Goal: Transaction & Acquisition: Purchase product/service

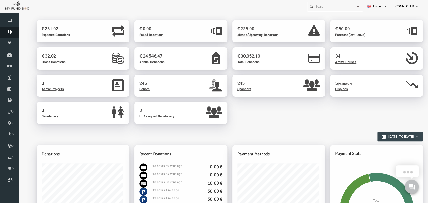
click at [4, 31] on icon at bounding box center [9, 32] width 19 height 4
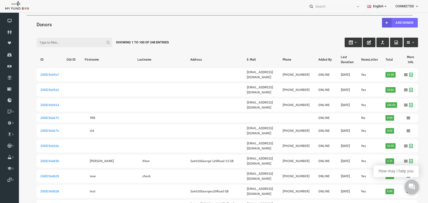
click at [355, 43] on button "button" at bounding box center [361, 43] width 13 height 10
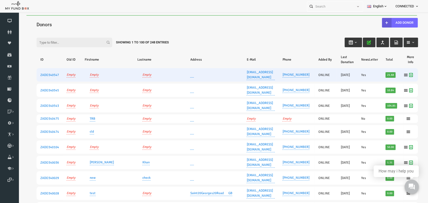
click at [354, 70] on td "Yes" at bounding box center [361, 74] width 24 height 13
click at [353, 75] on td "Yes" at bounding box center [361, 74] width 24 height 13
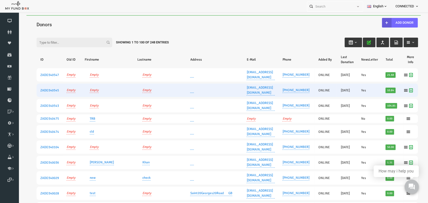
click at [355, 88] on td "Yes" at bounding box center [361, 90] width 24 height 13
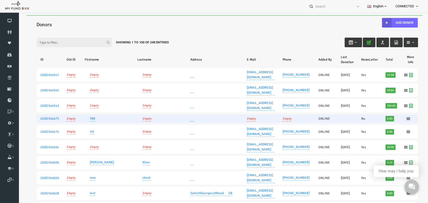
click at [356, 114] on td "No" at bounding box center [361, 118] width 24 height 9
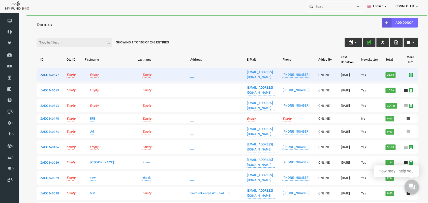
click at [33, 73] on link "ZADO340547" at bounding box center [41, 75] width 19 height 4
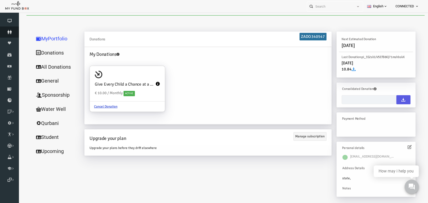
click at [8, 32] on icon at bounding box center [9, 32] width 19 height 4
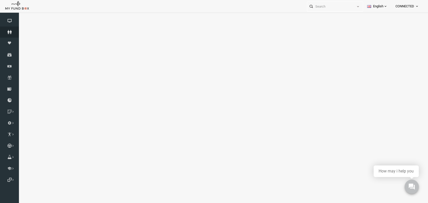
select select "100"
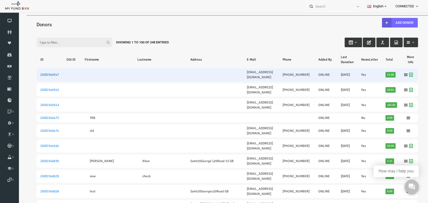
click at [48, 73] on link "ZADO340547" at bounding box center [41, 75] width 19 height 4
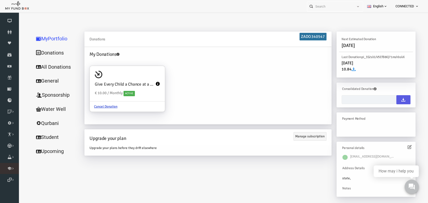
click at [0, 0] on icon at bounding box center [0, 0] width 0 height 0
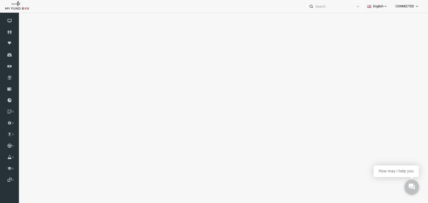
select select "100"
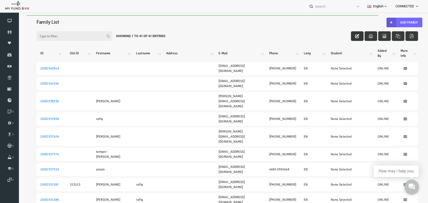
click at [347, 38] on icon "button" at bounding box center [349, 36] width 4 height 4
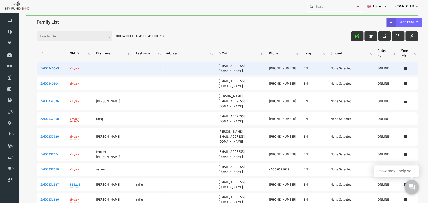
click at [47, 69] on link "ZADO340543" at bounding box center [41, 68] width 19 height 4
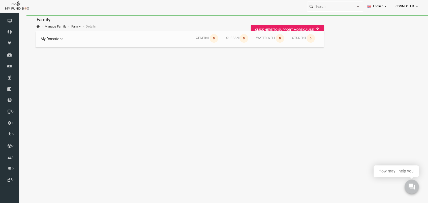
scroll to position [17, 0]
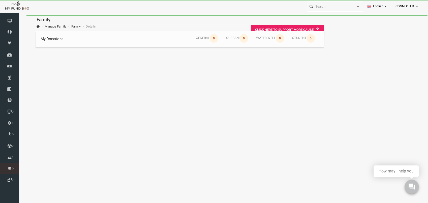
click at [0, 0] on icon at bounding box center [0, 0] width 0 height 0
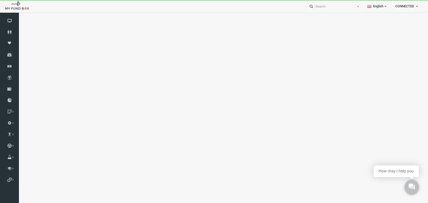
select select "100"
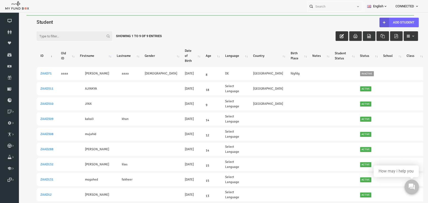
click at [332, 35] on icon "button" at bounding box center [334, 36] width 4 height 4
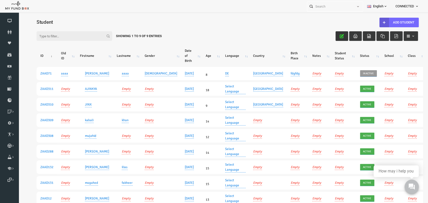
scroll to position [0, 33]
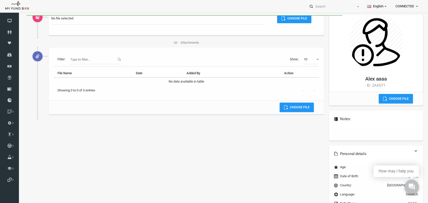
scroll to position [21, 0]
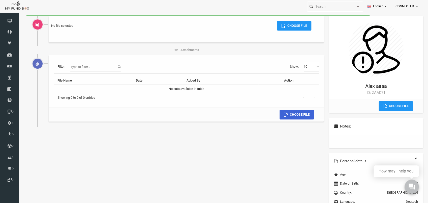
click at [300, 114] on label "Choose File" at bounding box center [288, 115] width 34 height 10
click at [271, 114] on input "Choose File" at bounding box center [241, 112] width 60 height 5
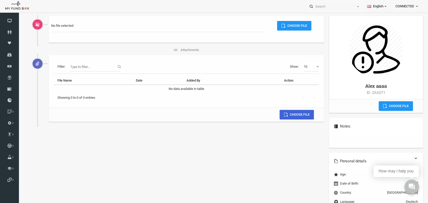
type input "C:\fakepath\bug and improvement.xlsx"
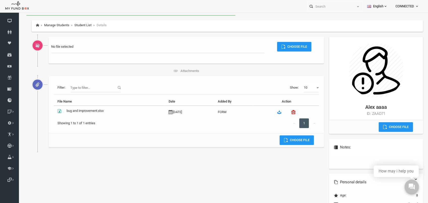
scroll to position [0, 0]
click at [286, 111] on icon at bounding box center [285, 112] width 4 height 4
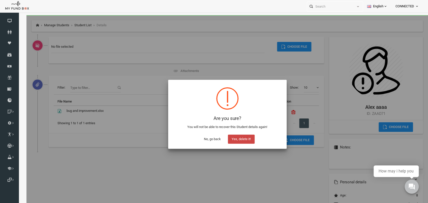
click at [242, 136] on button "Yes, delete it!" at bounding box center [233, 138] width 27 height 9
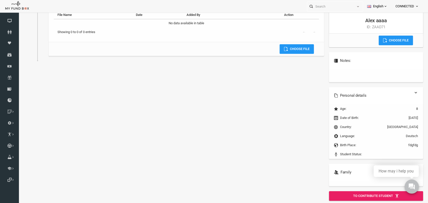
scroll to position [17, 0]
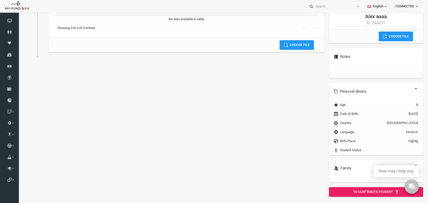
click at [406, 163] on link at bounding box center [408, 165] width 4 height 4
click at [345, 165] on h6 "Family" at bounding box center [368, 168] width 84 height 6
click at [406, 165] on link at bounding box center [408, 165] width 4 height 4
click at [334, 168] on h6 "Family" at bounding box center [368, 168] width 84 height 6
click at [406, 164] on link at bounding box center [408, 165] width 4 height 4
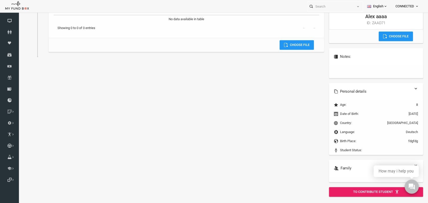
click at [331, 169] on h6 "Family" at bounding box center [368, 168] width 84 height 6
click at [327, 169] on icon at bounding box center [328, 168] width 5 height 4
click at [327, 167] on icon at bounding box center [328, 168] width 5 height 4
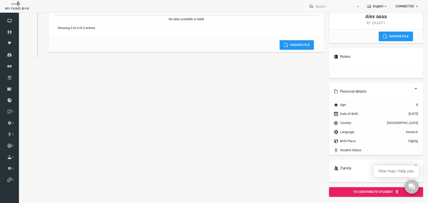
click at [327, 167] on icon at bounding box center [328, 168] width 5 height 4
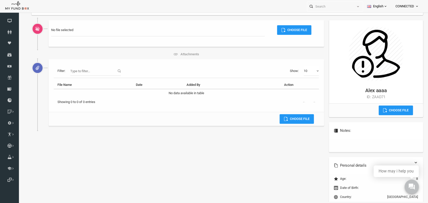
scroll to position [0, 0]
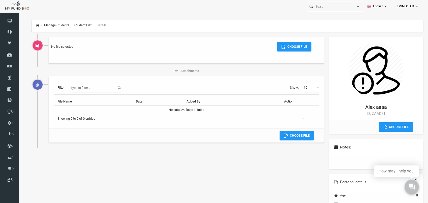
click at [94, 26] on li "Details" at bounding box center [91, 25] width 14 height 5
click at [74, 25] on link "Student List" at bounding box center [74, 25] width 17 height 4
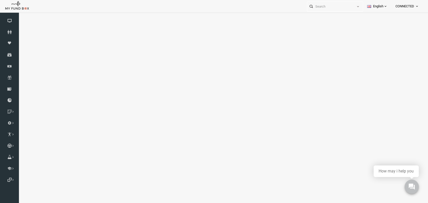
select select "100"
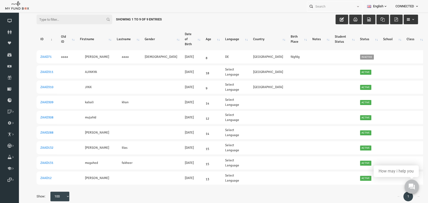
click at [398, 17] on button "button" at bounding box center [403, 20] width 14 height 10
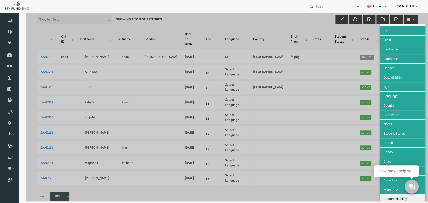
click at [343, 128] on div at bounding box center [219, 99] width 402 height 203
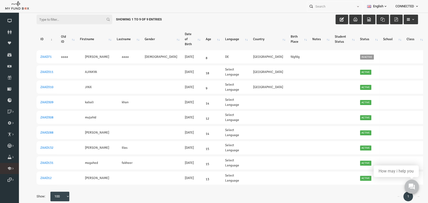
click at [0, 0] on icon at bounding box center [0, 0] width 0 height 0
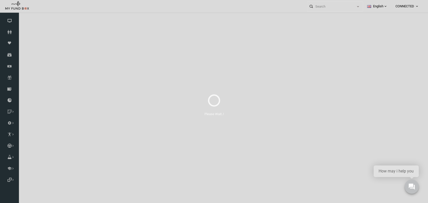
select select "100"
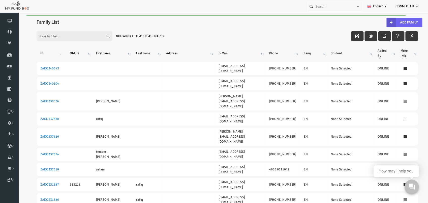
click at [392, 22] on button "Add Family" at bounding box center [396, 23] width 36 height 10
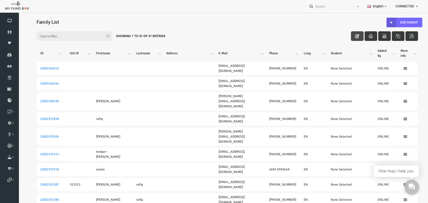
click at [347, 35] on icon "button" at bounding box center [349, 36] width 4 height 4
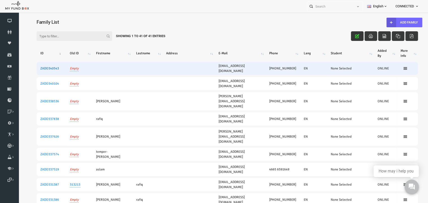
click at [40, 69] on link "ZADO340543" at bounding box center [41, 68] width 19 height 4
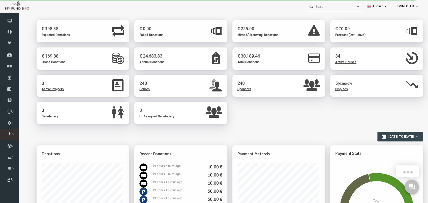
click at [0, 0] on link "Sponsor List" at bounding box center [0, 0] width 0 height 0
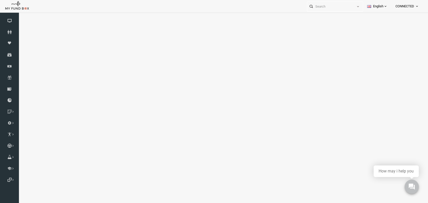
select select "100"
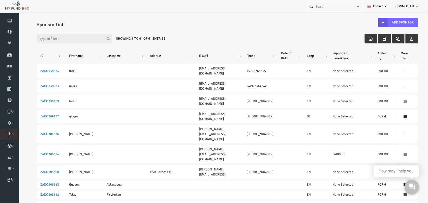
click at [0, 0] on icon at bounding box center [0, 0] width 0 height 0
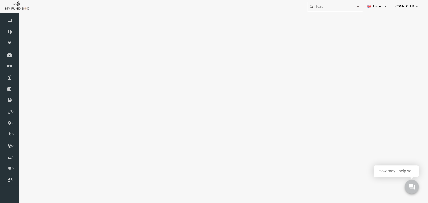
select select "100"
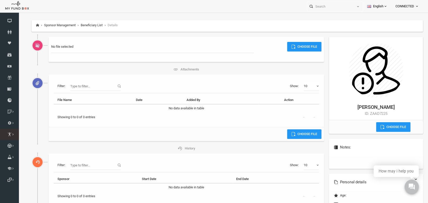
click at [0, 0] on icon at bounding box center [0, 0] width 0 height 0
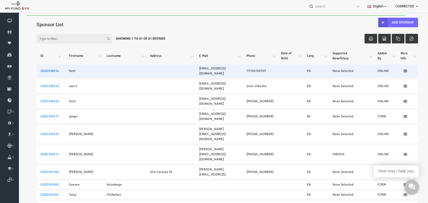
click at [45, 69] on link "ZADO338534" at bounding box center [41, 71] width 19 height 4
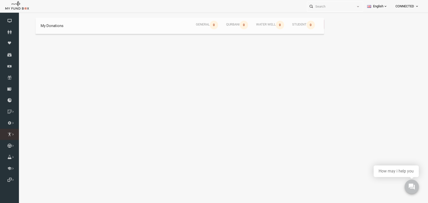
click at [0, 0] on icon at bounding box center [0, 0] width 0 height 0
select select "100"
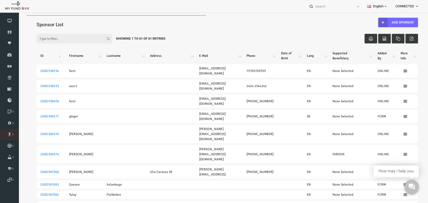
click at [0, 0] on icon at bounding box center [0, 0] width 0 height 0
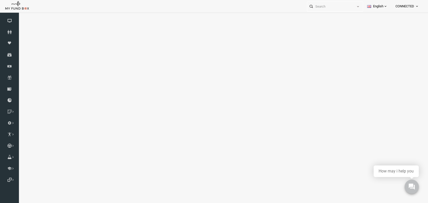
select select "100"
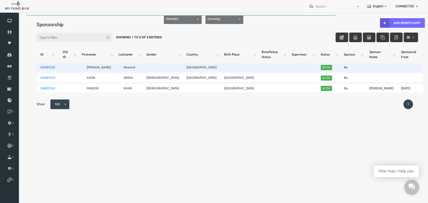
click at [43, 67] on link "ZAAD7225" at bounding box center [39, 67] width 15 height 4
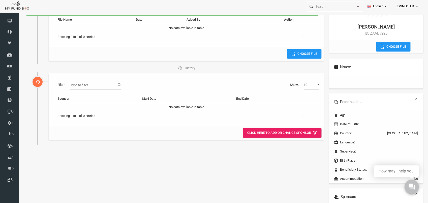
scroll to position [82, 0]
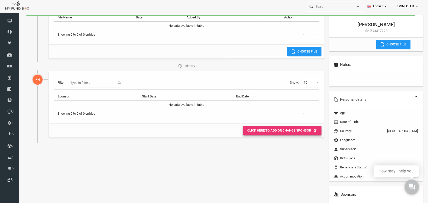
click at [277, 131] on link "Click here to add or change Sponsor" at bounding box center [274, 131] width 78 height 10
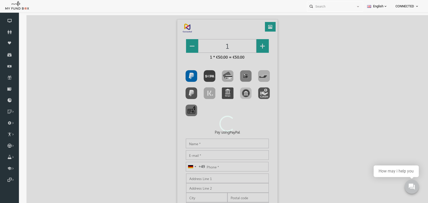
scroll to position [0, 0]
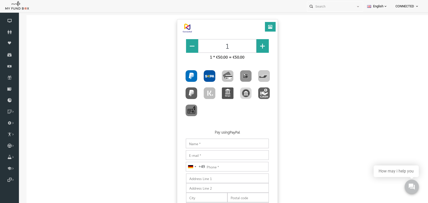
click at [197, 76] on img "Toolbar with button groups" at bounding box center [202, 76] width 12 height 12
click at [197, 73] on input "Toolbar with button groups" at bounding box center [197, 71] width 3 height 3
radio input "true"
type input "€51.85"
click at [220, 78] on img "Toolbar with button groups" at bounding box center [220, 76] width 12 height 12
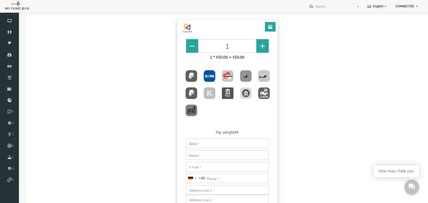
click at [217, 73] on input "Toolbar with button groups" at bounding box center [215, 71] width 3 height 3
radio input "true"
type input "€52.50"
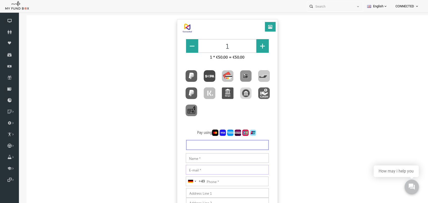
click at [193, 172] on input "E-mail" at bounding box center [219, 170] width 83 height 10
paste input "[EMAIL_ADDRESS][DOMAIN_NAME]"
type input "[EMAIL_ADDRESS][DOMAIN_NAME]"
click at [194, 160] on input "Notes" at bounding box center [219, 158] width 83 height 10
paste input "[DEMOGRAPHIC_DATA]"
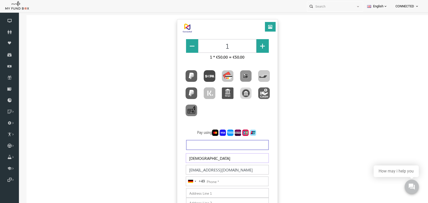
type input "[DEMOGRAPHIC_DATA]"
type input "€53.20"
click at [219, 187] on div "Phone Germany +49 +49 244 results found Afghanistan +93 Albania +355 Algeria +2…" at bounding box center [219, 182] width 90 height 12
click at [220, 183] on input "Phone" at bounding box center [219, 181] width 83 height 10
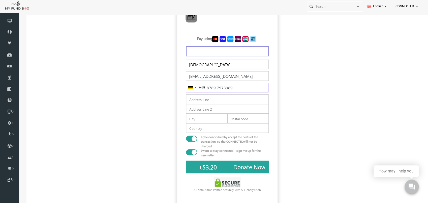
type input "8789 7978989"
click at [249, 169] on span "Donate Now" at bounding box center [241, 167] width 32 height 8
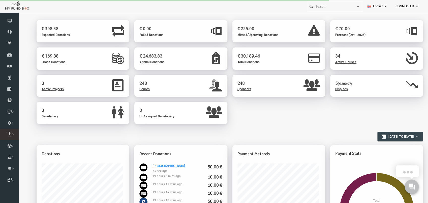
click at [0, 0] on icon at bounding box center [0, 0] width 0 height 0
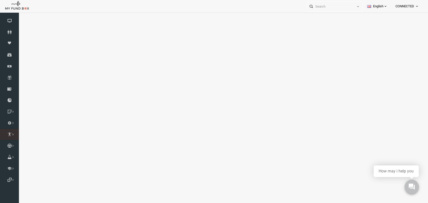
select select "100"
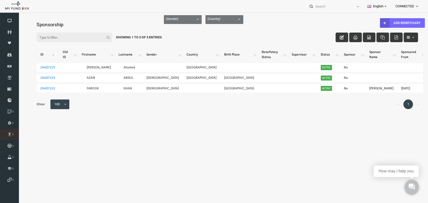
click at [0, 0] on icon at bounding box center [0, 0] width 0 height 0
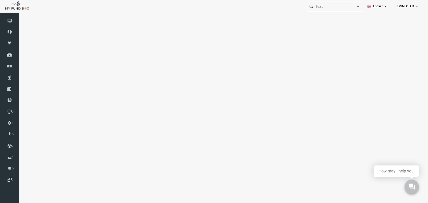
select select "100"
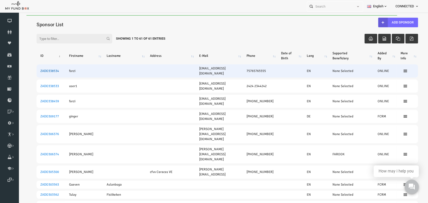
click at [45, 69] on link "ZADO338534" at bounding box center [41, 71] width 19 height 4
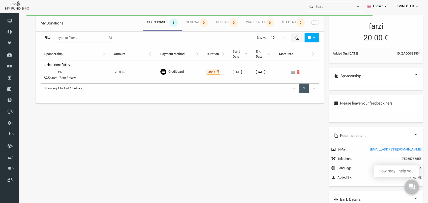
scroll to position [23, 0]
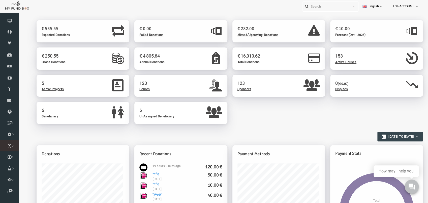
click at [0, 0] on link "Beneficiary List" at bounding box center [0, 0] width 0 height 0
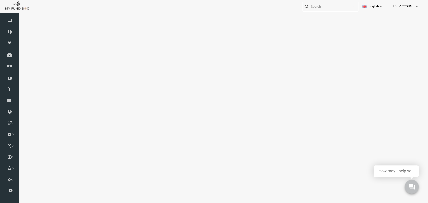
select select "100"
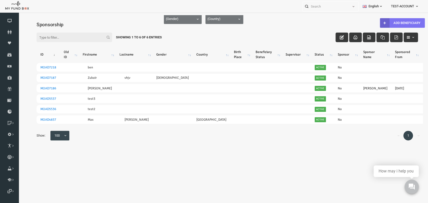
click at [395, 22] on link "Add Beneficiary" at bounding box center [394, 23] width 45 height 10
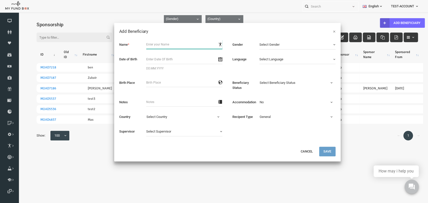
click at [171, 44] on input "text" at bounding box center [176, 44] width 76 height 9
type input "tanison"
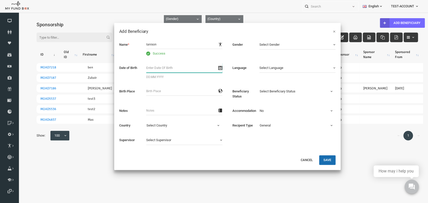
click at [162, 63] on input "text" at bounding box center [176, 68] width 76 height 10
type input "12.12.2010"
click at [153, 93] on input "text" at bounding box center [176, 91] width 76 height 9
type input "[US_STATE]"
click at [303, 67] on span "Select Language" at bounding box center [286, 67] width 70 height 5
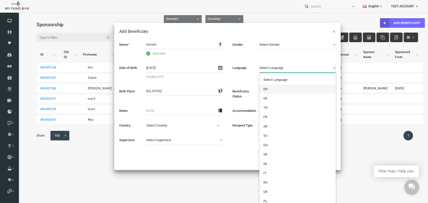
click at [266, 88] on link "EN" at bounding box center [289, 89] width 76 height 9
select select "1"
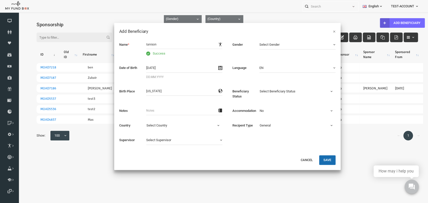
click at [280, 48] on button "Select Gender" at bounding box center [289, 45] width 76 height 10
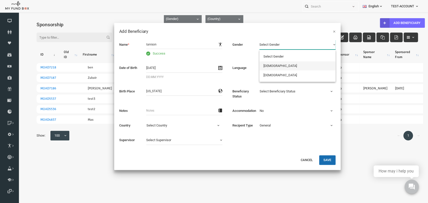
click at [270, 69] on link "[DEMOGRAPHIC_DATA]" at bounding box center [289, 65] width 76 height 9
select select "4528"
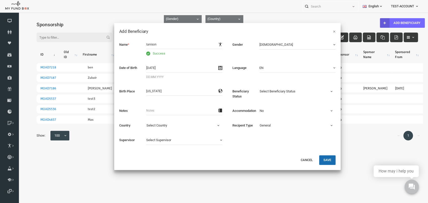
click at [289, 91] on span "Select Beneficiary Status" at bounding box center [290, 91] width 76 height 5
click at [155, 111] on input "text" at bounding box center [176, 110] width 76 height 9
click at [187, 138] on span "Select Supervisor" at bounding box center [173, 139] width 70 height 5
click at [185, 124] on span "Select Country" at bounding box center [176, 125] width 76 height 5
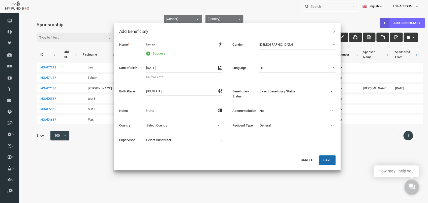
click at [243, 158] on div "Cancel Save" at bounding box center [219, 162] width 227 height 15
click at [277, 126] on span "General" at bounding box center [290, 125] width 76 height 5
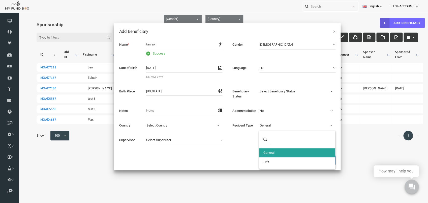
click at [209, 148] on div "Name * Success Gender Male Select Gender Male Female Select Gender Male Female …" at bounding box center [219, 95] width 227 height 120
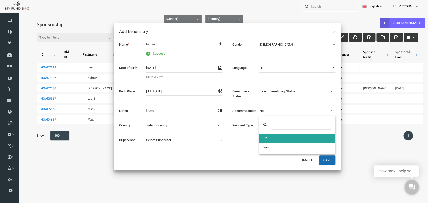
click at [299, 112] on span "No" at bounding box center [290, 110] width 76 height 5
click at [245, 148] on div "Name * Success Gender Male Select Gender Male Female Select Gender Male Female …" at bounding box center [219, 95] width 227 height 120
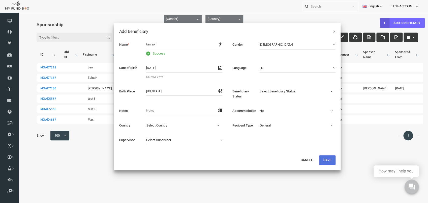
click at [321, 158] on button "Save" at bounding box center [319, 160] width 16 height 10
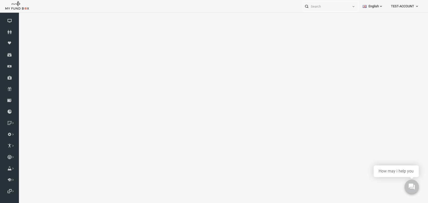
select select "100"
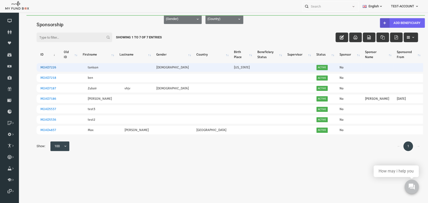
click at [41, 66] on link "MOAD7226" at bounding box center [40, 67] width 16 height 4
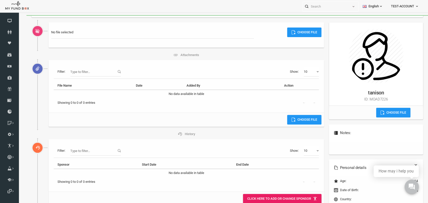
scroll to position [82, 0]
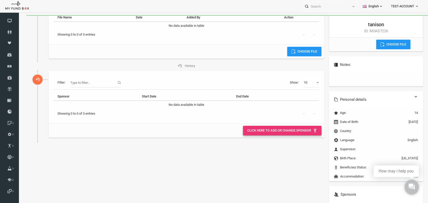
click at [278, 130] on link "Click here to add or change Sponsor" at bounding box center [274, 131] width 78 height 10
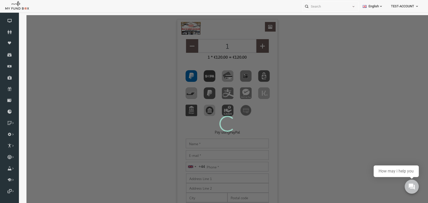
scroll to position [0, 0]
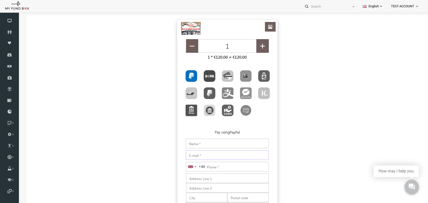
click at [195, 155] on input "E-mail" at bounding box center [219, 155] width 83 height 10
paste input "bafupudo@forexnews.bg"
type input "bafupudo@forexnews.bg"
click at [188, 143] on input "Notes" at bounding box center [219, 144] width 83 height 10
paste input "bafupudo"
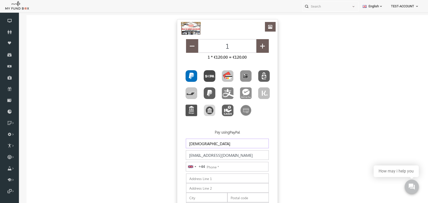
type input "bafupudo"
click at [217, 73] on img "Toolbar with button groups" at bounding box center [220, 76] width 12 height 12
click at [217, 73] on input "Toolbar with button groups" at bounding box center [215, 71] width 3 height 3
radio input "true"
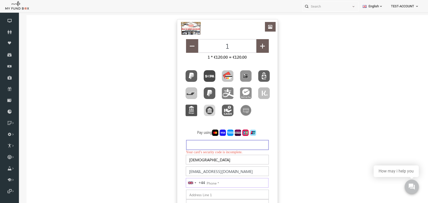
type input "€123.73"
click at [210, 184] on input "Phone" at bounding box center [219, 183] width 83 height 10
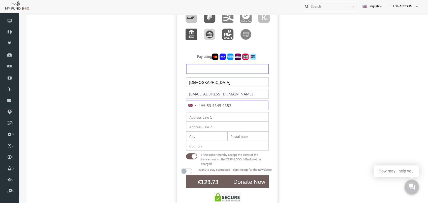
scroll to position [94, 0]
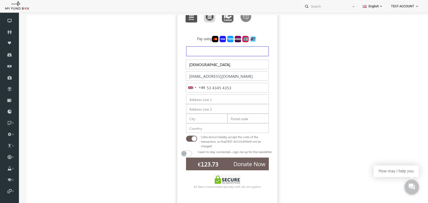
click at [247, 165] on div "€123.73 Donate Now €123.73" at bounding box center [219, 164] width 90 height 19
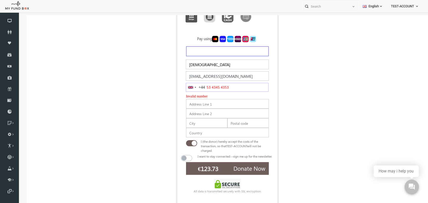
drag, startPoint x: 219, startPoint y: 86, endPoint x: 143, endPoint y: 86, distance: 75.9
click at [178, 86] on input "53 4345 4353" at bounding box center [219, 87] width 83 height 9
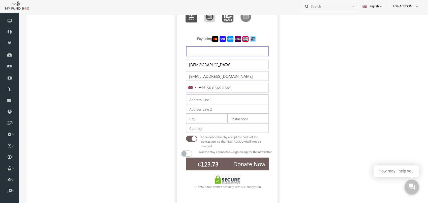
type input "56 6565 6565"
click at [252, 168] on span "Donate Now" at bounding box center [241, 164] width 32 height 8
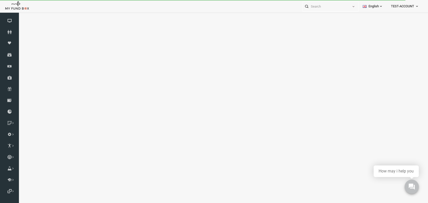
select select "100"
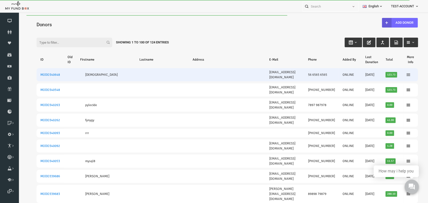
click at [398, 73] on icon at bounding box center [400, 75] width 4 height 4
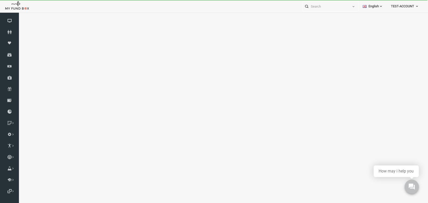
select select "100"
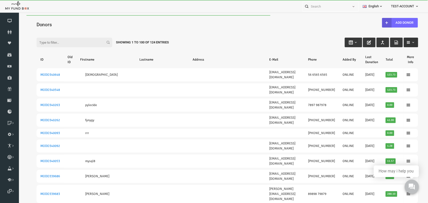
click at [404, 41] on span "button" at bounding box center [405, 42] width 4 height 4
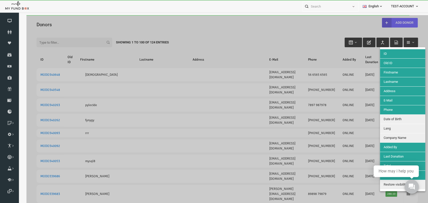
click at [265, 33] on div at bounding box center [219, 116] width 402 height 203
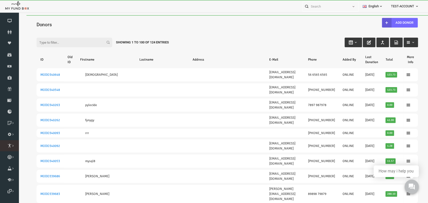
click at [0, 0] on icon at bounding box center [0, 0] width 0 height 0
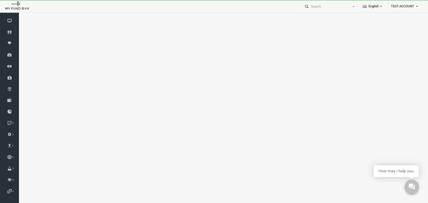
select select "100"
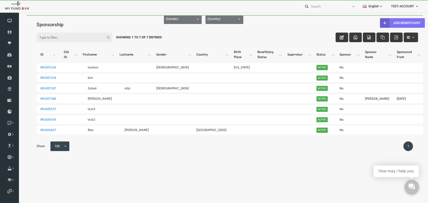
click at [396, 25] on link "Add Beneficiary" at bounding box center [394, 23] width 45 height 10
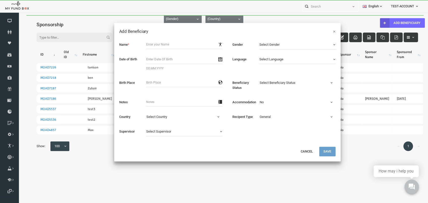
click at [281, 46] on span "Select Gender" at bounding box center [286, 44] width 70 height 5
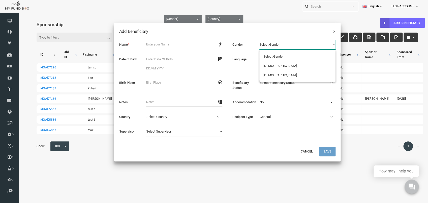
click at [326, 32] on button "×" at bounding box center [326, 31] width 3 height 5
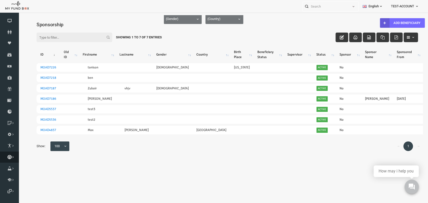
click at [10, 159] on icon at bounding box center [9, 157] width 19 height 4
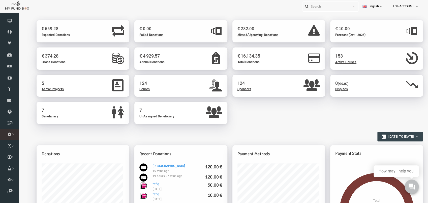
click at [0, 0] on icon at bounding box center [0, 0] width 0 height 0
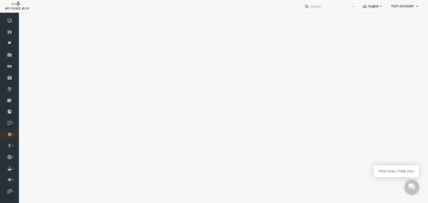
select select "100"
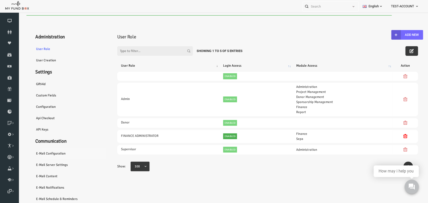
click at [45, 153] on link "E-Mail Configuration" at bounding box center [61, 154] width 76 height 12
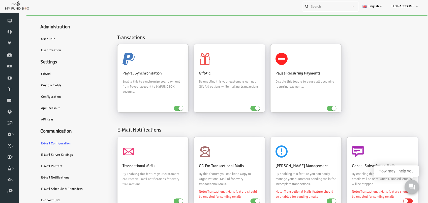
scroll to position [76, 0]
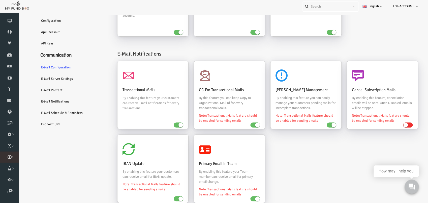
click at [0, 0] on link "Qurbani List" at bounding box center [0, 0] width 0 height 0
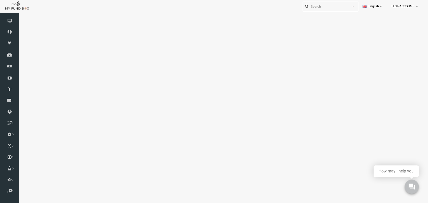
select select "100"
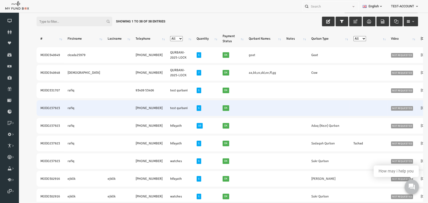
scroll to position [0, 0]
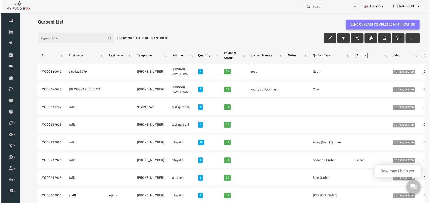
click at [374, 24] on link "Send Qurbani completed notification" at bounding box center [374, 25] width 73 height 10
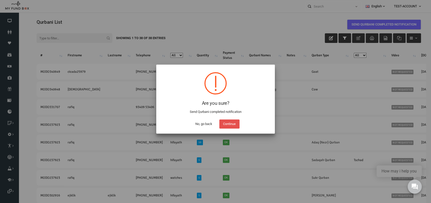
click at [234, 123] on button "Continue" at bounding box center [229, 123] width 20 height 9
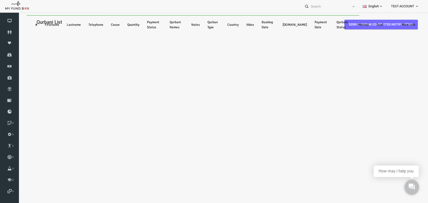
select select "100"
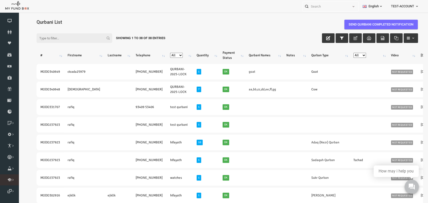
click at [0, 0] on icon at bounding box center [0, 0] width 0 height 0
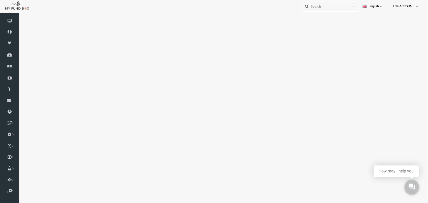
select select "100"
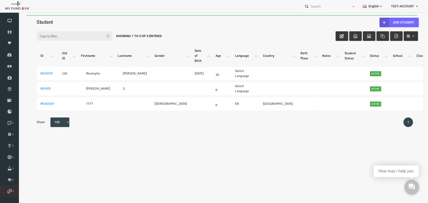
click at [0, 0] on link "Membership List" at bounding box center [0, 0] width 0 height 0
click at [0, 0] on icon at bounding box center [0, 0] width 0 height 0
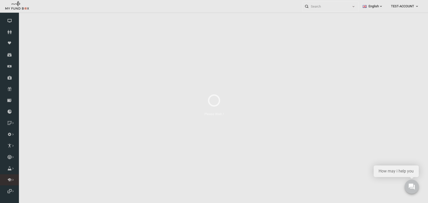
select select "100"
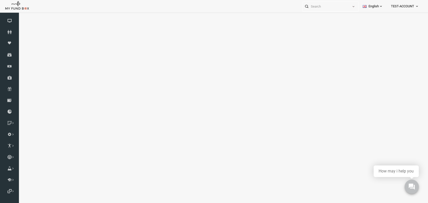
select select "100"
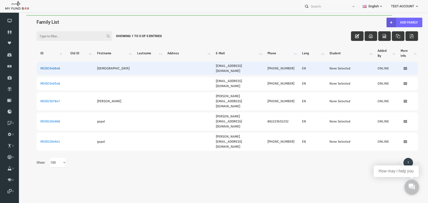
click at [40, 69] on link "MODO340648" at bounding box center [42, 68] width 20 height 4
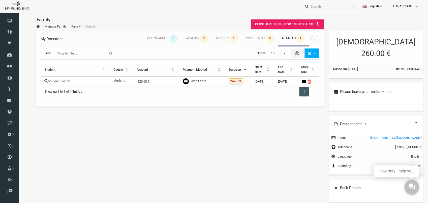
click at [76, 55] on input "Filter:" at bounding box center [76, 53] width 55 height 10
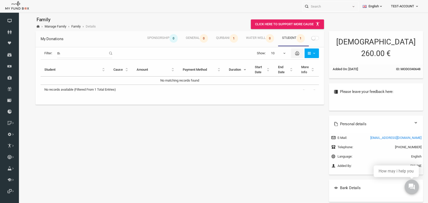
type input "t"
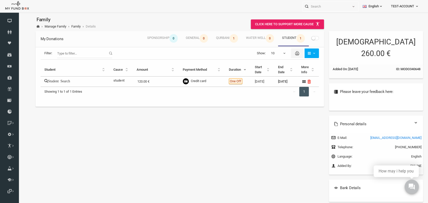
click at [56, 80] on label "Student Search" at bounding box center [49, 80] width 26 height 5
click at [71, 51] on input "Filter:" at bounding box center [76, 53] width 55 height 10
click at [47, 81] on label "Student Search" at bounding box center [49, 80] width 26 height 5
click at [301, 52] on icon "button" at bounding box center [301, 53] width 4 height 4
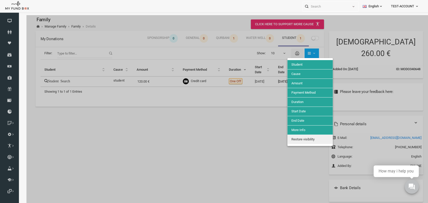
click at [303, 52] on div at bounding box center [219, 116] width 402 height 203
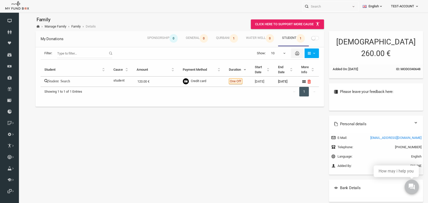
click at [75, 52] on input "Filter:" at bounding box center [76, 53] width 55 height 10
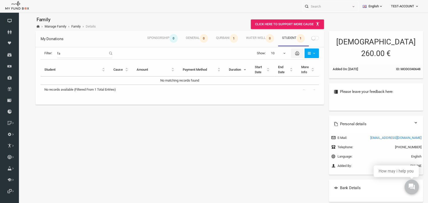
type input "f"
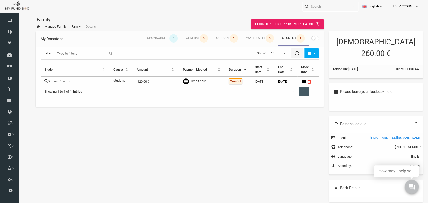
click at [50, 83] on div "Student Search" at bounding box center [67, 81] width 62 height 7
click at [54, 82] on label "Student Search" at bounding box center [49, 80] width 26 height 5
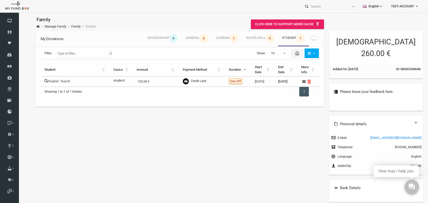
click at [54, 82] on label "Student Search" at bounding box center [49, 80] width 26 height 5
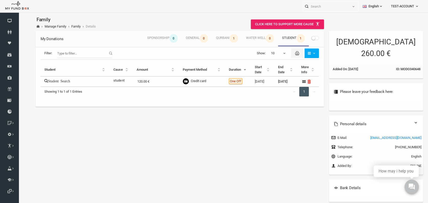
click at [54, 82] on label "Student Search" at bounding box center [49, 80] width 26 height 5
click at [306, 38] on small at bounding box center [305, 38] width 4 height 4
click at [18, 15] on input "checkbox" at bounding box center [18, 15] width 0 height 0
click at [310, 39] on small at bounding box center [309, 38] width 4 height 4
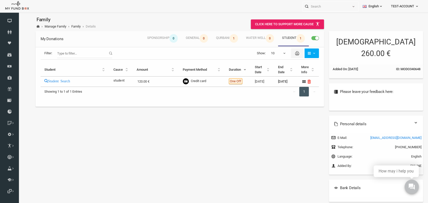
click at [18, 15] on input "checkbox" at bounding box center [18, 15] width 0 height 0
click at [0, 0] on link "Cause List" at bounding box center [0, 0] width 0 height 0
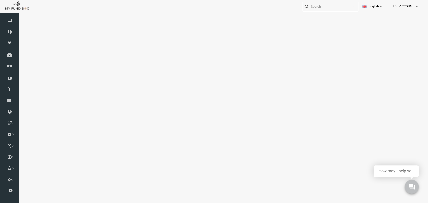
select select "100"
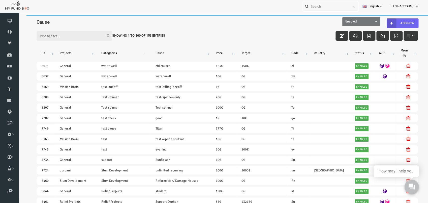
click at [399, 21] on button "Add New" at bounding box center [395, 23] width 32 height 10
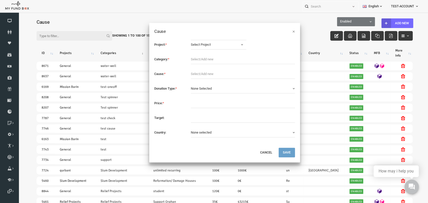
click at [220, 42] on button "Select Project" at bounding box center [211, 45] width 56 height 10
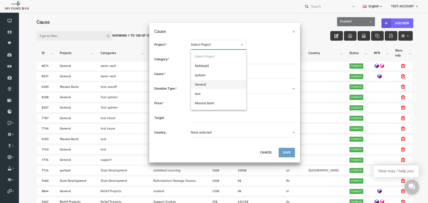
click at [203, 86] on link "General" at bounding box center [211, 84] width 56 height 9
select select "1691"
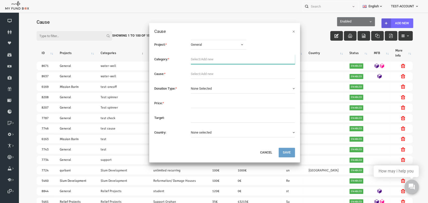
click at [213, 63] on input "text" at bounding box center [235, 59] width 104 height 10
click at [192, 59] on input "text" at bounding box center [235, 59] width 104 height 10
type input "water-well"
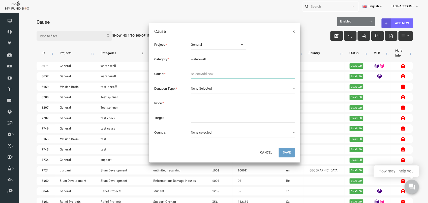
click at [215, 72] on input "text" at bounding box center [235, 74] width 104 height 10
type input "sponsorship"
click at [239, 98] on div "Project: * General Select Project MyMasjid qurbani General test Mission Barin S…" at bounding box center [216, 91] width 151 height 113
click at [203, 89] on span "None Selected" at bounding box center [193, 89] width 21 height 4
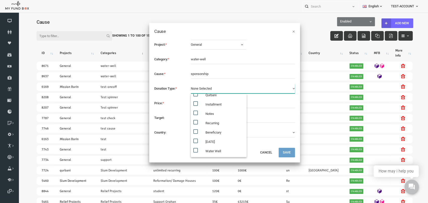
scroll to position [62, 0]
click at [187, 126] on label "Beneficiary" at bounding box center [211, 122] width 56 height 9
click at [189, 124] on input "Beneficiary" at bounding box center [191, 121] width 5 height 5
checkbox input "true"
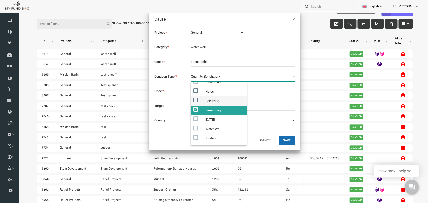
scroll to position [17, 0]
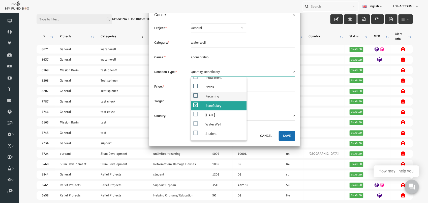
click at [192, 98] on input "Recurring" at bounding box center [191, 95] width 5 height 5
checkbox input "true"
click at [282, 137] on button "Save" at bounding box center [278, 136] width 16 height 10
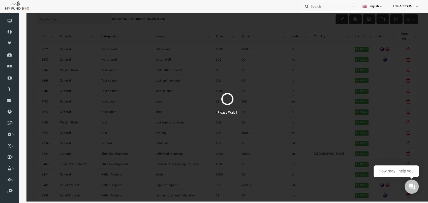
scroll to position [0, 0]
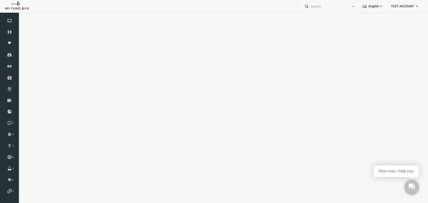
select select "100"
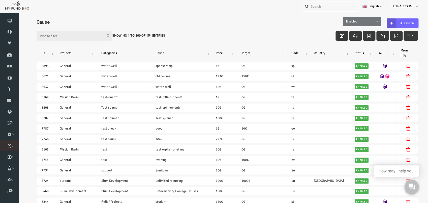
click at [0, 0] on link "Sponsor List" at bounding box center [0, 0] width 0 height 0
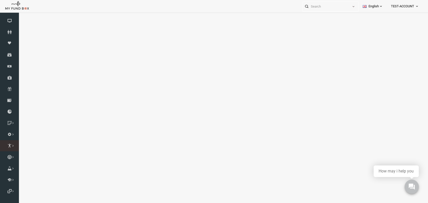
select select "100"
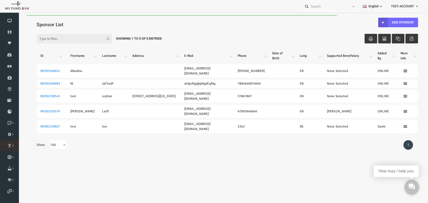
click at [0, 0] on icon at bounding box center [0, 0] width 0 height 0
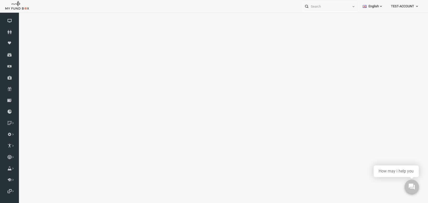
select select "100"
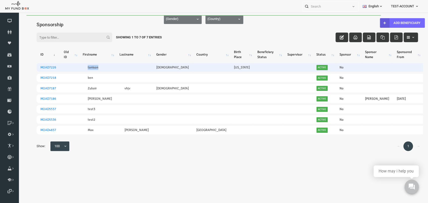
drag, startPoint x: 79, startPoint y: 67, endPoint x: 91, endPoint y: 67, distance: 11.9
click at [91, 67] on td "tanison" at bounding box center [89, 67] width 37 height 8
copy link "tanison"
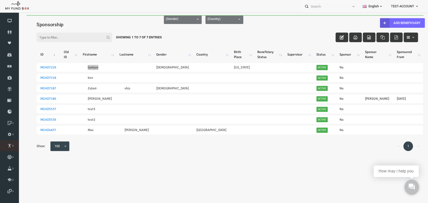
click at [0, 0] on icon at bounding box center [0, 0] width 0 height 0
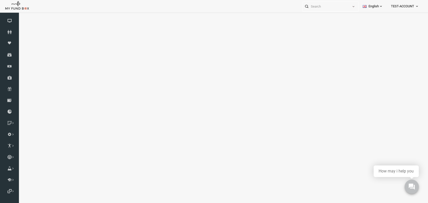
select select "100"
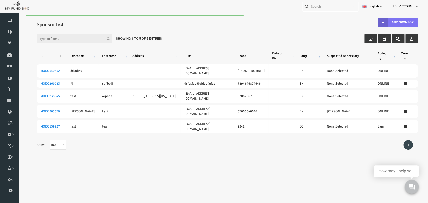
click at [396, 23] on link "Add Sponsor" at bounding box center [390, 23] width 40 height 10
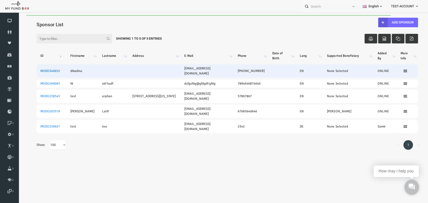
click at [45, 70] on link "MODO340652" at bounding box center [42, 71] width 20 height 4
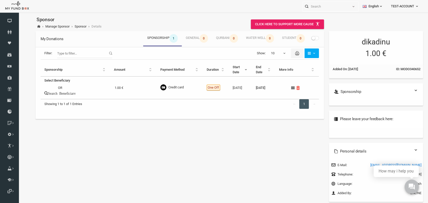
click at [303, 38] on small at bounding box center [305, 38] width 4 height 4
click at [18, 15] on input "checkbox" at bounding box center [18, 15] width 0 height 0
click at [47, 93] on icon "Search Beneficiary" at bounding box center [51, 93] width 31 height 4
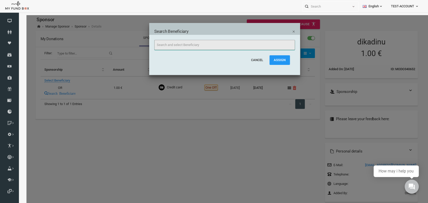
click at [179, 45] on input "text" at bounding box center [216, 45] width 141 height 10
paste input "tanison"
type input "tanison"
click at [276, 58] on button "Assign" at bounding box center [271, 60] width 20 height 10
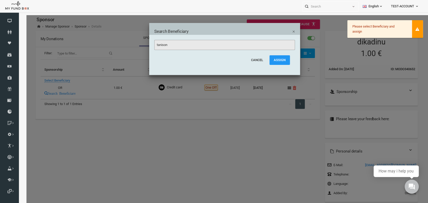
click at [283, 33] on h5 "Search Beneficiary" at bounding box center [216, 31] width 141 height 7
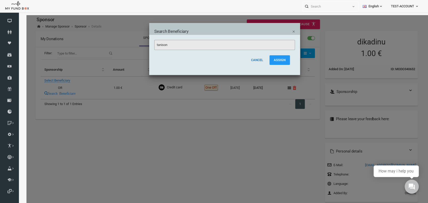
click at [254, 61] on button "Cancel" at bounding box center [249, 60] width 21 height 10
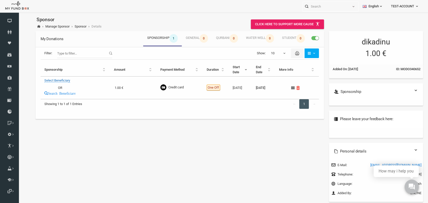
click at [45, 79] on link "Select Beneficiary" at bounding box center [49, 80] width 26 height 4
click at [54, 82] on div "Select Beneficiary test2 MOAD5536 test3 MOAD5537 Ahmed MOAD7186 Zubair vhjv MOA…" at bounding box center [76, 91] width 50 height 20
click at [18, 15] on select "test2 MOAD5536 test3 MOAD5537 Ahmed MOAD7186 Zubair vhjv MOAD7187 ben MOAD7218 …" at bounding box center [18, 15] width 0 height 0
click at [51, 76] on select "test2 MOAD5536 test3 MOAD5537 Ahmed MOAD7186 Zubair vhjv MOAD7187 ben MOAD7218 …" at bounding box center [76, 80] width 50 height 9
select select "7226"
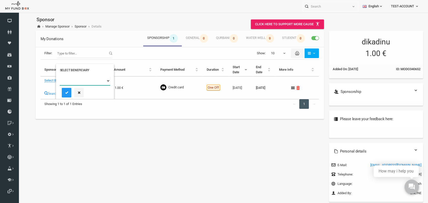
click option "tanison MOAD7226" at bounding box center [18, 15] width 0 height 0
click at [60, 94] on icon "submit" at bounding box center [58, 93] width 4 height 4
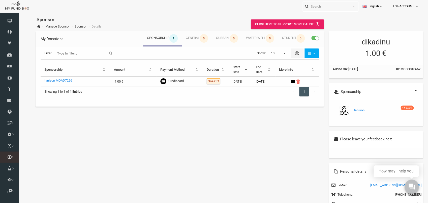
click at [0, 0] on link "Qurbani List" at bounding box center [0, 0] width 0 height 0
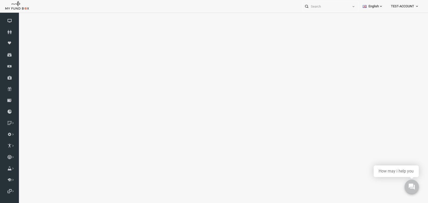
select select "100"
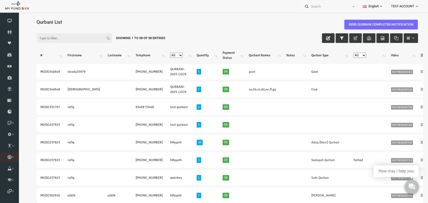
click at [0, 0] on icon at bounding box center [0, 0] width 0 height 0
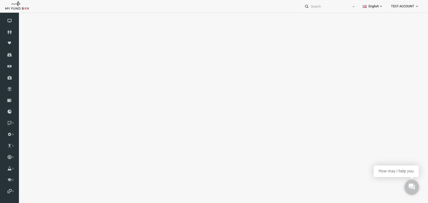
select select "100"
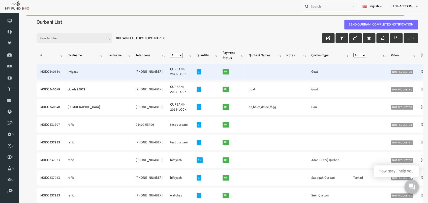
scroll to position [0, 47]
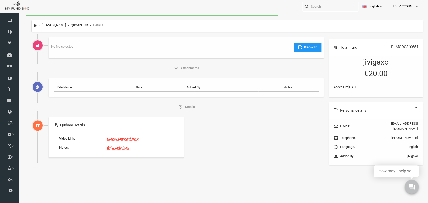
scroll to position [0, 0]
click at [121, 137] on link "Upload video link here" at bounding box center [115, 138] width 32 height 4
click at [111, 125] on input "text" at bounding box center [102, 127] width 50 height 10
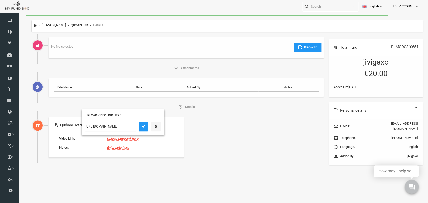
scroll to position [0, 29]
type input "https://www.youtube.com/watch?v=cF1Na4AIecM"
click at [135, 121] on div "https://www.youtube.com/watch?v=cF1Na4AIecM" at bounding box center [114, 126] width 83 height 17
click at [301, 47] on input "file" at bounding box center [283, 48] width 60 height 10
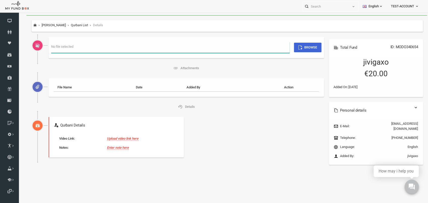
type input "C:\fakepath\1st.png"
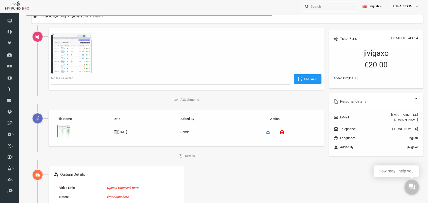
scroll to position [13, 0]
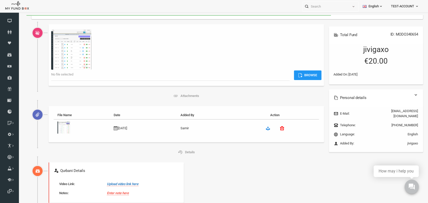
click at [119, 184] on link "Upload video link here" at bounding box center [115, 184] width 32 height 4
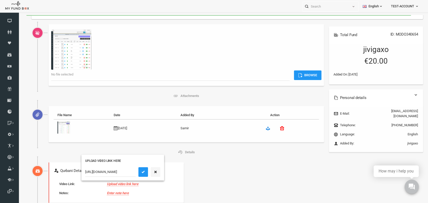
scroll to position [0, 29]
type input "https://www.youtube.com/watch?v=cF1Na4AIecM"
click at [135, 170] on icon "submit" at bounding box center [135, 172] width 4 height 4
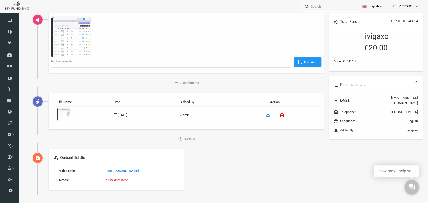
scroll to position [13, 0]
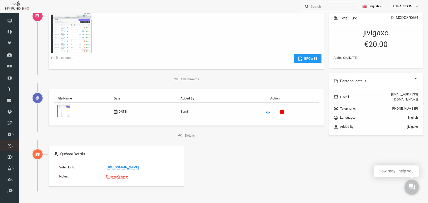
click at [0, 0] on icon at bounding box center [0, 0] width 0 height 0
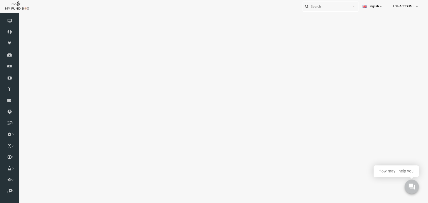
select select "100"
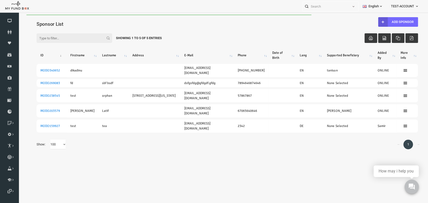
scroll to position [0, 0]
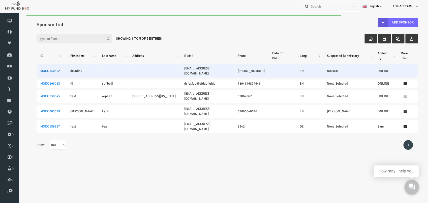
click at [45, 72] on link "MODO340652" at bounding box center [42, 71] width 20 height 4
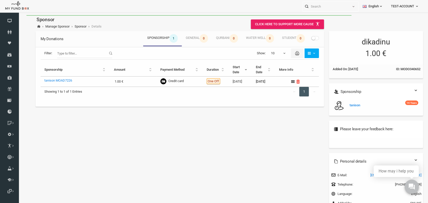
click at [329, 106] on img at bounding box center [331, 105] width 10 height 10
click at [326, 106] on img at bounding box center [331, 105] width 10 height 10
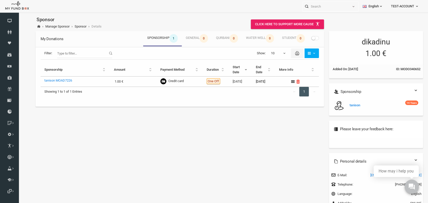
click at [328, 105] on img at bounding box center [331, 105] width 10 height 10
click at [0, 0] on icon at bounding box center [0, 0] width 0 height 0
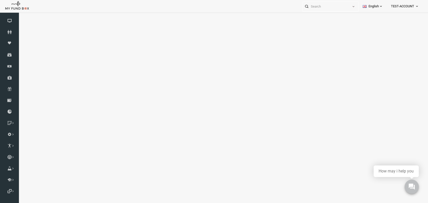
select select "100"
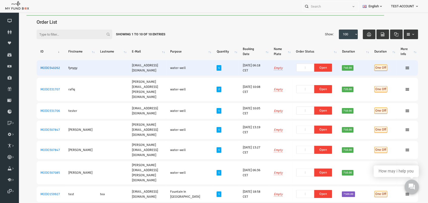
click at [39, 68] on link "MODO340262" at bounding box center [42, 68] width 20 height 4
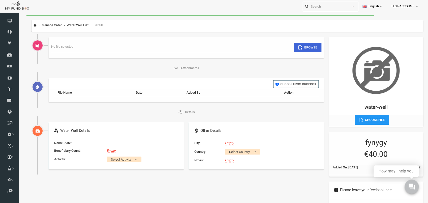
click at [302, 46] on input "file" at bounding box center [283, 48] width 60 height 10
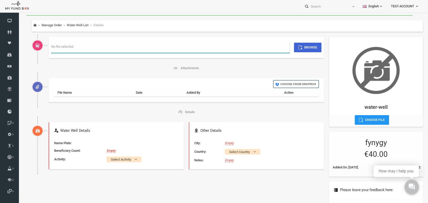
type input "C:\fakepath\5th.png"
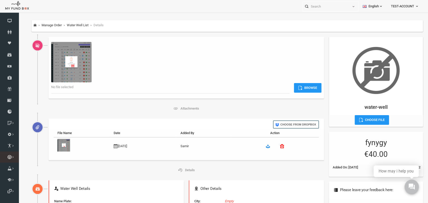
click at [0, 0] on icon at bounding box center [0, 0] width 0 height 0
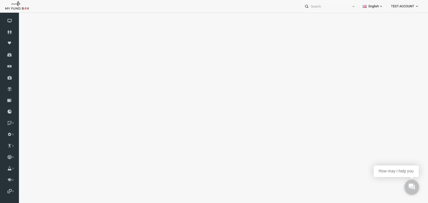
select select "100"
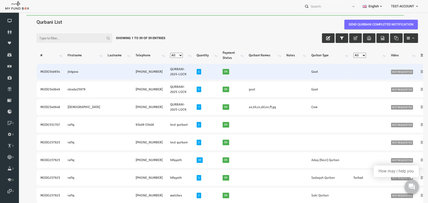
scroll to position [0, 38]
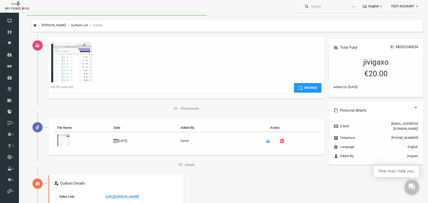
scroll to position [0, 0]
click at [274, 141] on icon at bounding box center [274, 141] width 4 height 4
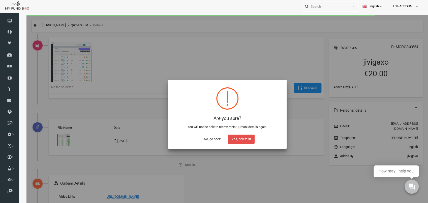
click at [239, 141] on button "Yes, delete it!" at bounding box center [233, 138] width 27 height 9
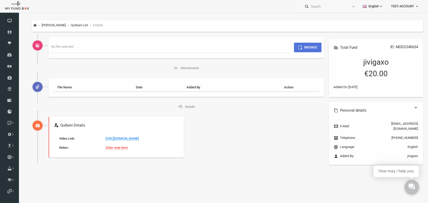
click at [302, 45] on input "file" at bounding box center [283, 48] width 60 height 10
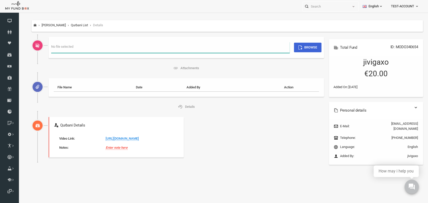
type input "C:\fakepath\5th.png"
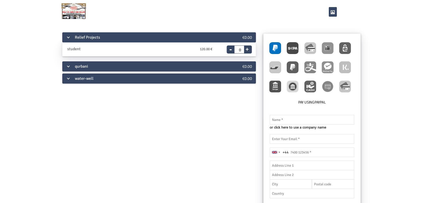
click at [99, 68] on div "qurbani" at bounding box center [142, 66] width 161 height 10
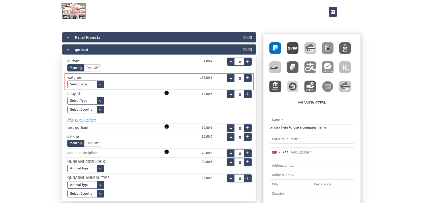
click at [128, 79] on div "watches" at bounding box center [115, 77] width 103 height 6
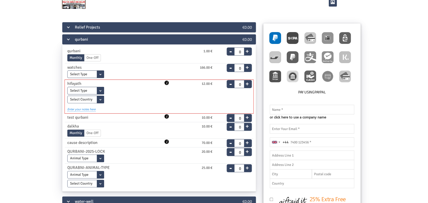
scroll to position [26, 0]
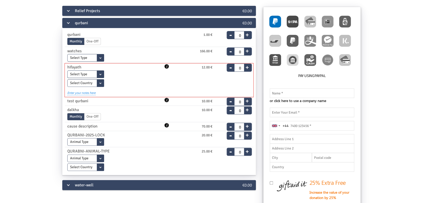
click at [67, 70] on select "Select Type Wajib Qurban (Eid-ul Adha) Aqiqa Qurban Adaq (Nezr) Qurban Sukr Qur…" at bounding box center [85, 74] width 37 height 8
click at [170, 72] on div "Select Type Wajib Qurban (Eid-ul Adha) Aqiqa Qurban Adaq (Nezr) Qurban Sukr Qur…" at bounding box center [140, 74] width 147 height 8
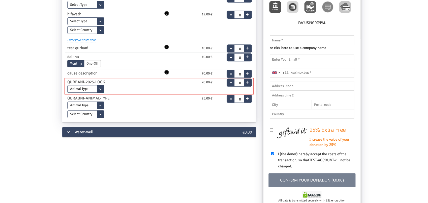
click at [67, 85] on select "Animal Type Sheep Goat Cow Camel Buffalo" at bounding box center [85, 89] width 37 height 8
select select "Cow"
click option "Cow" at bounding box center [0, 0] width 0 height 0
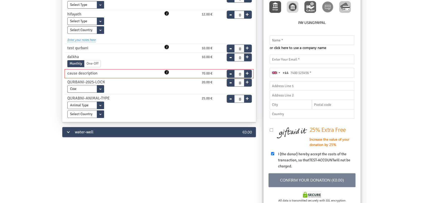
type input "7"
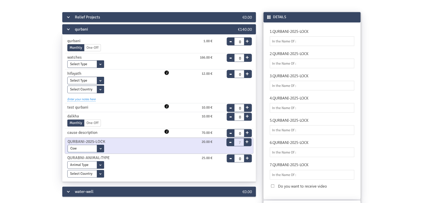
scroll to position [0, 0]
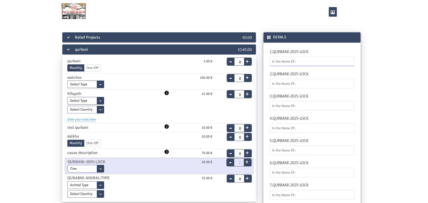
click at [295, 60] on input "text" at bounding box center [312, 62] width 85 height 10
type input "aa"
click at [301, 84] on input "text" at bounding box center [312, 84] width 85 height 10
type input "bb"
click at [289, 109] on input "text" at bounding box center [312, 106] width 85 height 10
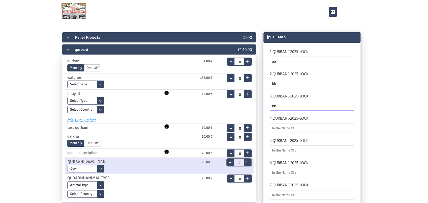
type input "cc"
click at [289, 128] on input "text" at bounding box center [312, 128] width 85 height 10
type input "dd"
click at [287, 151] on input "text" at bounding box center [312, 150] width 85 height 10
type input "ee"
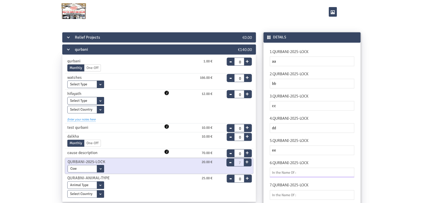
click at [286, 175] on input "text" at bounding box center [312, 173] width 85 height 10
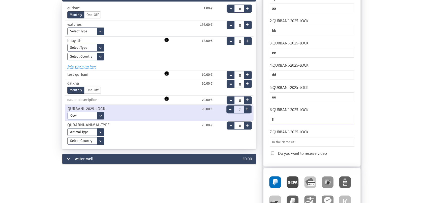
type input "ff"
click at [297, 144] on input "text" at bounding box center [312, 142] width 85 height 10
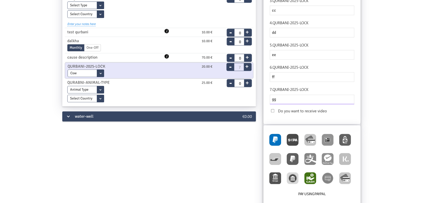
scroll to position [132, 0]
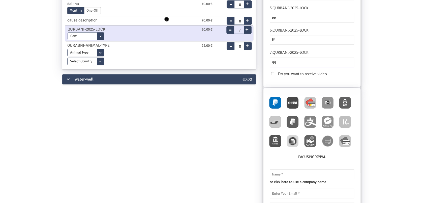
type input "gg"
click at [304, 98] on img at bounding box center [310, 103] width 12 height 12
radio input "true"
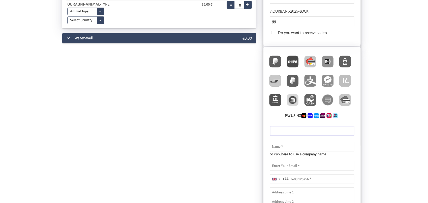
scroll to position [185, 0]
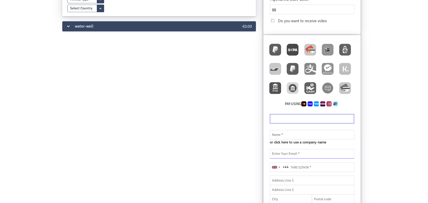
click at [297, 153] on input "email" at bounding box center [312, 154] width 85 height 10
paste input "bafupudo@forexnews.bg"
click at [280, 153] on input "bafupudo@forexnews.bg" at bounding box center [312, 154] width 85 height 10
type input "bafupudo@forexnews.bg"
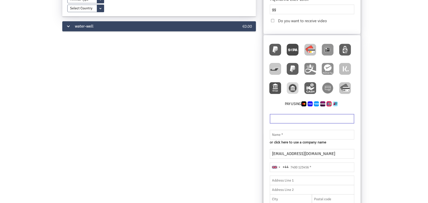
click at [301, 135] on div "Pay using Please enter valid IBAN number IBAN of this region is currently not s…" at bounding box center [312, 175] width 97 height 281
type input "56 6565 6565"
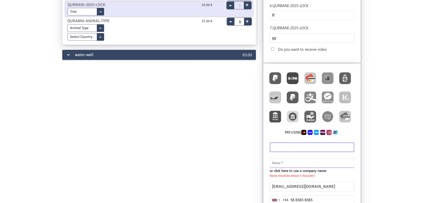
click at [295, 165] on input "text" at bounding box center [312, 163] width 85 height 10
paste input "bafupudo"
type input "bafupudo"
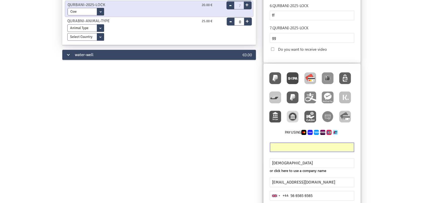
scroll to position [210, 0]
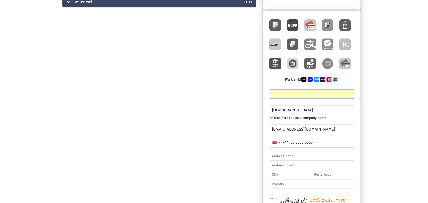
click at [319, 142] on input "56 6565 6565" at bounding box center [312, 143] width 85 height 10
drag, startPoint x: 324, startPoint y: 144, endPoint x: 283, endPoint y: 139, distance: 41.2
click at [283, 139] on input "56 6565 6565" at bounding box center [312, 143] width 85 height 10
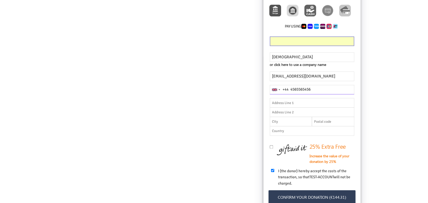
scroll to position [340, 0]
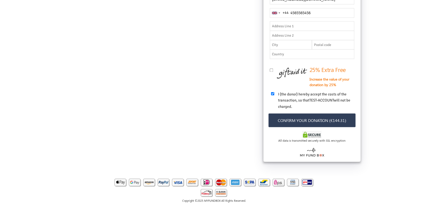
click at [329, 119] on button "Confirm your donation (€144.31)" at bounding box center [312, 120] width 87 height 14
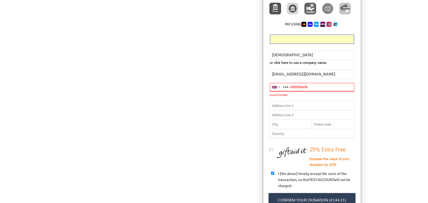
drag, startPoint x: 276, startPoint y: 77, endPoint x: 272, endPoint y: 76, distance: 3.5
click at [273, 83] on input "4565565456" at bounding box center [312, 87] width 85 height 9
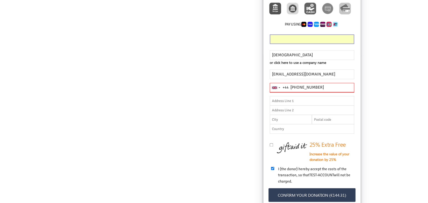
scroll to position [340, 0]
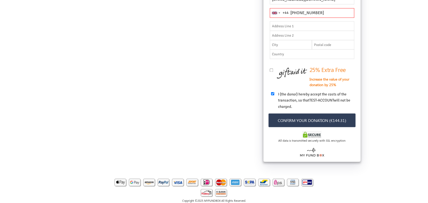
click at [325, 116] on div "bafupudo or click here to use a company name Name should be atleast 3 character…" at bounding box center [312, 69] width 97 height 183
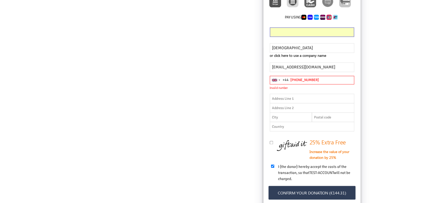
scroll to position [260, 0]
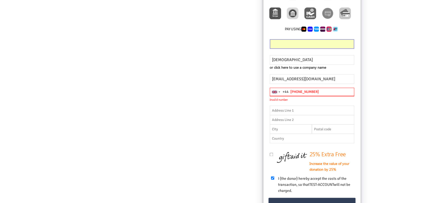
drag, startPoint x: 315, startPoint y: 90, endPoint x: 258, endPoint y: 92, distance: 57.0
click at [270, 92] on input "898 999 9898" at bounding box center [312, 92] width 85 height 9
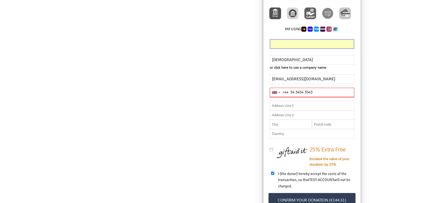
type input "54 3454 3543"
click at [326, 199] on button "Confirm your donation (€144.31)" at bounding box center [312, 200] width 87 height 14
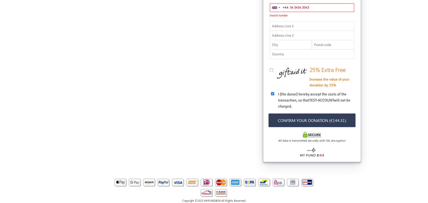
scroll to position [291, 0]
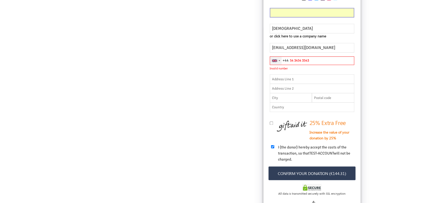
click at [278, 62] on div "[GEOGRAPHIC_DATA] +44" at bounding box center [276, 61] width 12 height 8
type input "india"
click at [303, 86] on li "British Indian Ocean Territory +246" at bounding box center [308, 81] width 76 height 10
click at [281, 61] on div "British Indian Ocean Territory +246" at bounding box center [276, 61] width 12 height 8
click at [283, 90] on span "[GEOGRAPHIC_DATA]" at bounding box center [297, 91] width 36 height 6
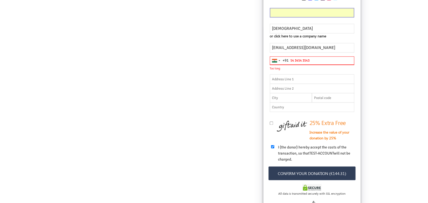
click at [311, 60] on input "54 3454 3543" at bounding box center [312, 60] width 85 height 9
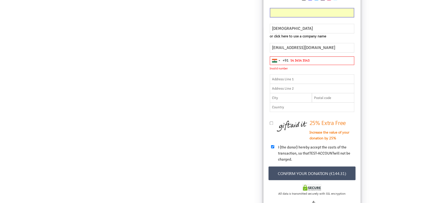
click at [338, 173] on button "Confirm your donation (€144.31)" at bounding box center [312, 173] width 87 height 14
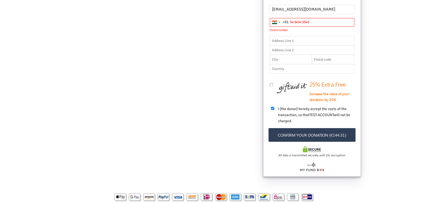
scroll to position [318, 0]
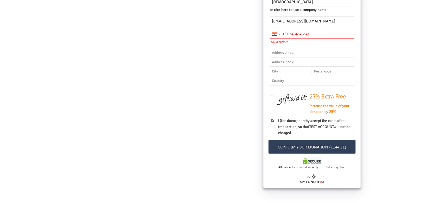
drag, startPoint x: 320, startPoint y: 33, endPoint x: 201, endPoint y: 26, distance: 120.0
click at [270, 30] on input "54 3454 3543" at bounding box center [312, 34] width 85 height 9
type input "8"
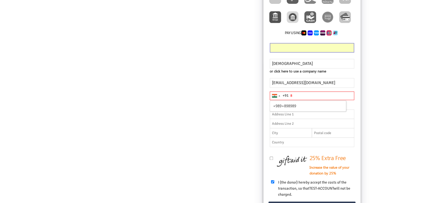
scroll to position [344, 0]
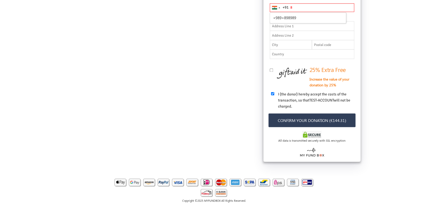
type input "+989+898989"
drag, startPoint x: 305, startPoint y: 20, endPoint x: 266, endPoint y: 16, distance: 38.6
click at [270, 15] on input "+989+898989" at bounding box center [308, 18] width 76 height 10
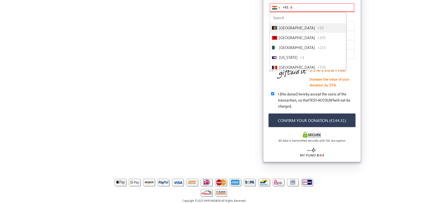
click at [309, 9] on input "8" at bounding box center [312, 7] width 85 height 9
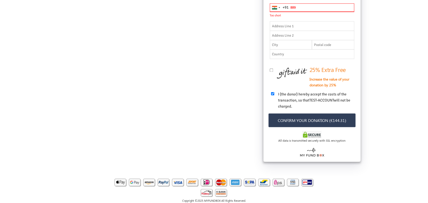
scroll to position [340, 0]
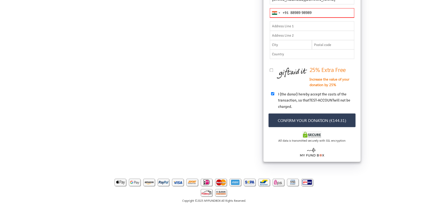
type input "88989 98989"
click at [336, 123] on button "Confirm your donation (€144.31)" at bounding box center [312, 120] width 87 height 14
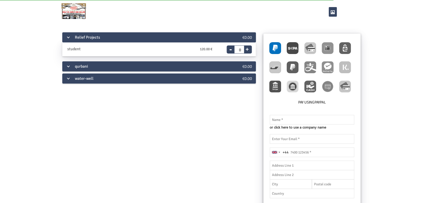
click at [128, 68] on div "qurbani" at bounding box center [142, 66] width 161 height 10
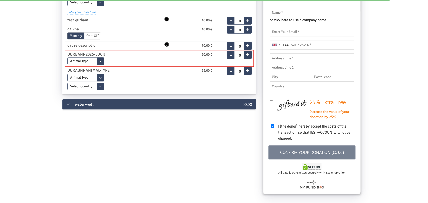
scroll to position [106, 0]
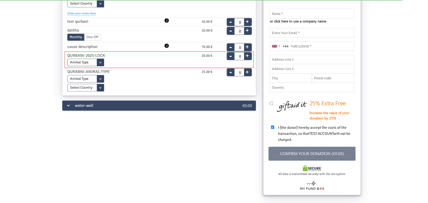
click at [67, 59] on select "Animal Type Sheep Goat Cow Camel Buffalo" at bounding box center [85, 63] width 37 height 8
select select "Goat"
click option "Goat" at bounding box center [0, 0] width 0 height 0
type input "1"
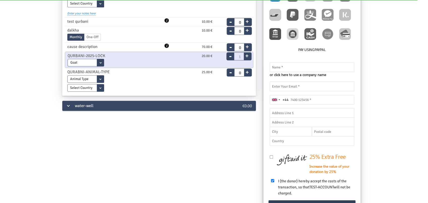
scroll to position [0, 0]
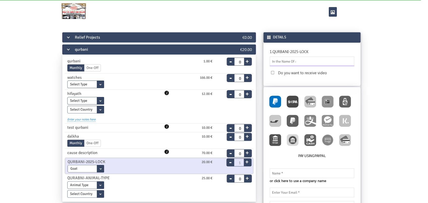
click at [300, 62] on input "text" at bounding box center [312, 62] width 85 height 10
type input "goat"
click at [310, 101] on img at bounding box center [310, 102] width 12 height 12
radio input "true"
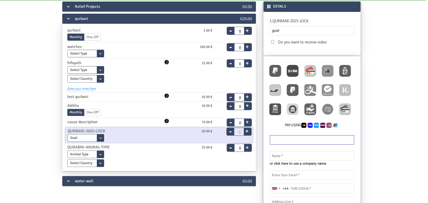
scroll to position [53, 0]
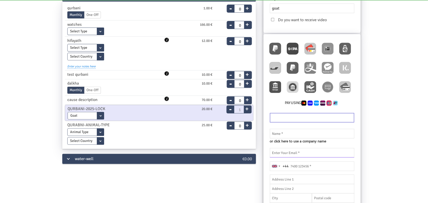
click at [303, 153] on input "email" at bounding box center [312, 153] width 85 height 10
paste input "[EMAIL_ADDRESS][DOMAIN_NAME]"
click at [278, 152] on input "[EMAIL_ADDRESS][DOMAIN_NAME]" at bounding box center [312, 153] width 85 height 10
type input "[EMAIL_ADDRESS][DOMAIN_NAME]"
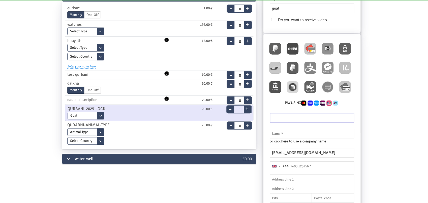
click at [288, 135] on input "text" at bounding box center [312, 134] width 85 height 10
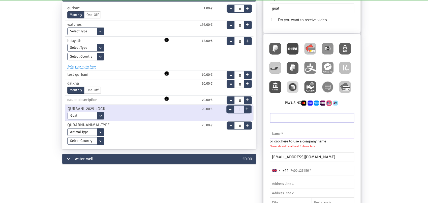
click at [289, 135] on input "text" at bounding box center [312, 134] width 85 height 10
paste input "cicada25979"
type input "cicada25979"
click at [276, 171] on div "[GEOGRAPHIC_DATA] +44 +44 244 results found [GEOGRAPHIC_DATA] +93 [GEOGRAPHIC_D…" at bounding box center [312, 171] width 92 height 13
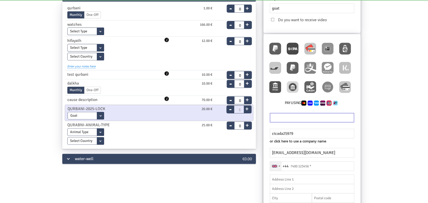
click at [279, 166] on div "Selected country" at bounding box center [280, 165] width 2 height 1
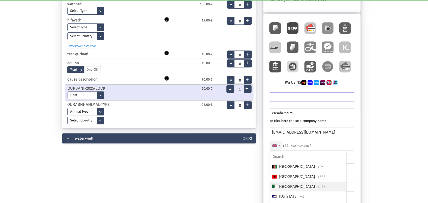
scroll to position [79, 0]
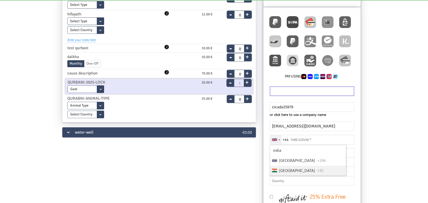
type input "india"
click at [317, 173] on span "+91" at bounding box center [320, 171] width 7 height 6
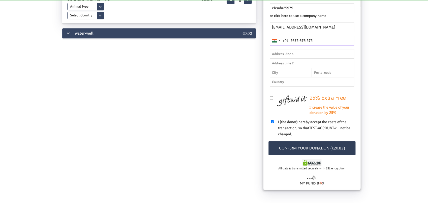
scroll to position [185, 0]
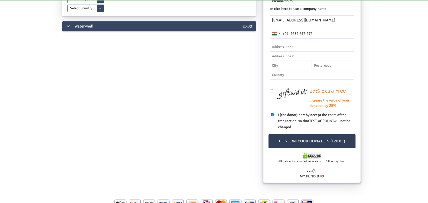
type input "5675 676 575"
click at [329, 142] on button "Confirm your donation (€20.83)" at bounding box center [312, 141] width 87 height 14
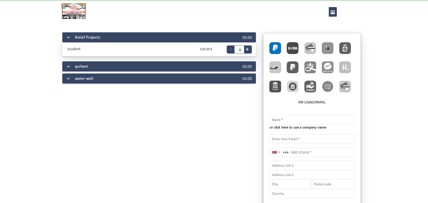
click at [87, 80] on div "water-well" at bounding box center [142, 78] width 161 height 10
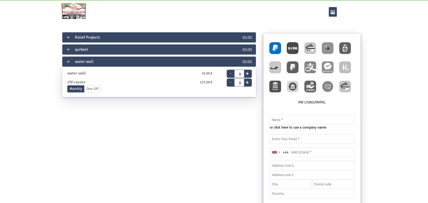
click at [104, 164] on div "Relief Projects €0.00 student 120.00 € End Date [DATE] Please enter a valid dat…" at bounding box center [214, 168] width 403 height 272
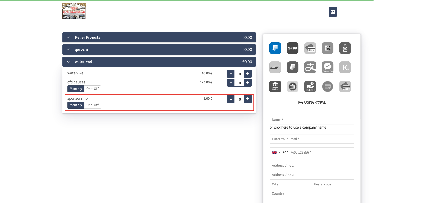
click at [89, 106] on label "One-Off" at bounding box center [92, 104] width 17 height 7
click at [0, 0] on input "One-Off" at bounding box center [0, 0] width 0 height 0
click at [246, 101] on button "+" at bounding box center [247, 97] width 6 height 7
type input "1"
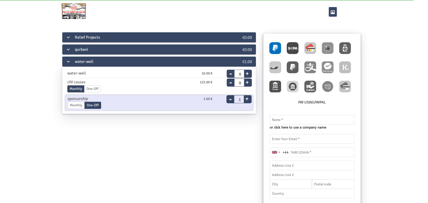
click at [306, 45] on img at bounding box center [310, 48] width 12 height 12
radio input "true"
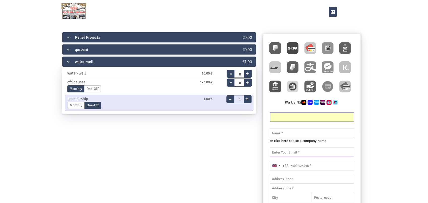
click at [297, 155] on input "email" at bounding box center [312, 152] width 85 height 10
paste input "[EMAIL_ADDRESS][DOMAIN_NAME]"
click at [273, 155] on input "[EMAIL_ADDRESS][DOMAIN_NAME]" at bounding box center [312, 152] width 85 height 10
type input "[EMAIL_ADDRESS][DOMAIN_NAME]"
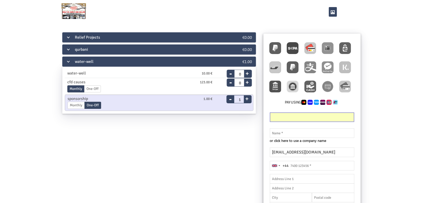
click at [286, 134] on input "text" at bounding box center [312, 133] width 85 height 10
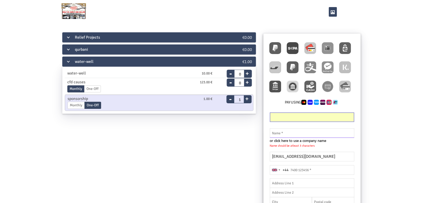
click at [284, 135] on input "text" at bounding box center [312, 133] width 85 height 10
paste input "dikadinu"
type input "dikadinu"
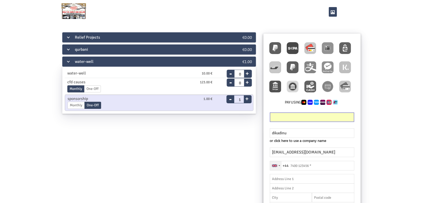
click at [278, 170] on div "[GEOGRAPHIC_DATA] +44" at bounding box center [276, 165] width 12 height 9
type input "india"
click at [299, 194] on li "India +91" at bounding box center [308, 196] width 76 height 10
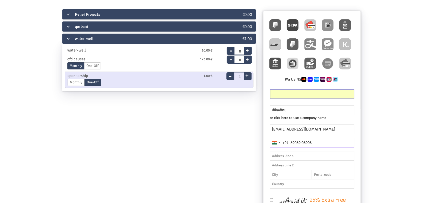
scroll to position [79, 0]
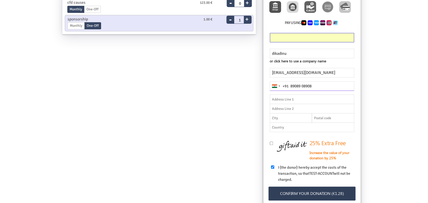
type input "89089 08908"
click at [322, 198] on button "Confirm your donation (€1.28)" at bounding box center [312, 193] width 87 height 14
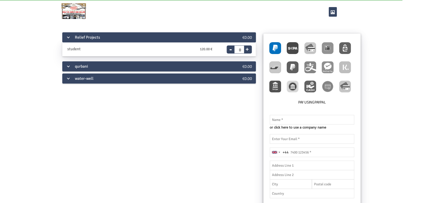
click at [215, 68] on div "qurbani" at bounding box center [142, 66] width 161 height 10
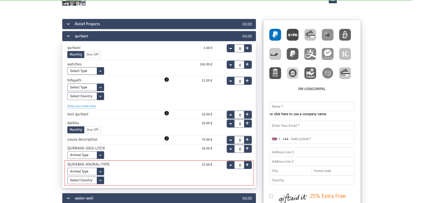
scroll to position [53, 0]
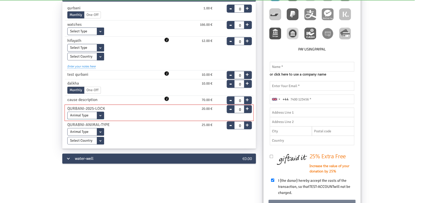
click at [67, 112] on select "Animal Type Sheep Goat Cow Camel Buffalo" at bounding box center [85, 116] width 37 height 8
select select "Goat"
click option "Goat" at bounding box center [0, 0] width 0 height 0
type input "1"
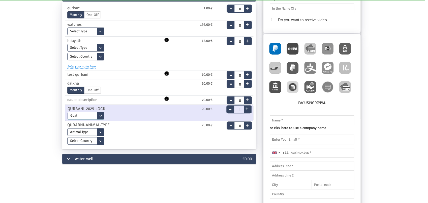
scroll to position [0, 0]
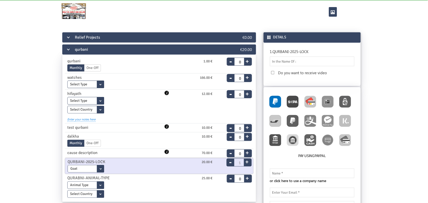
click at [306, 103] on img at bounding box center [310, 102] width 12 height 12
radio input "true"
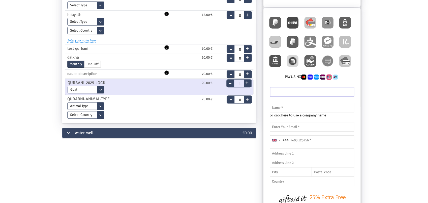
scroll to position [79, 0]
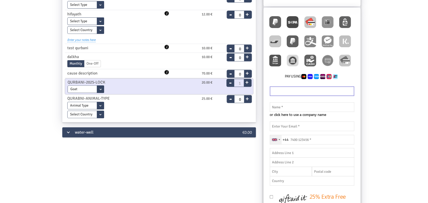
click at [278, 141] on div "United Kingdom +44" at bounding box center [276, 139] width 12 height 9
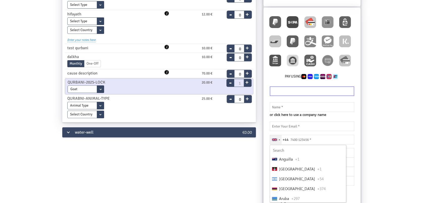
scroll to position [0, 0]
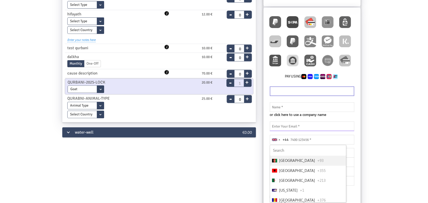
click at [298, 122] on input "email" at bounding box center [312, 126] width 85 height 10
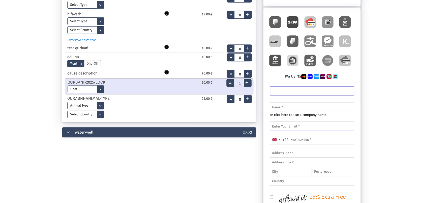
paste input "jivigaxo@forexzig.com"
type input "jivigaxo@forexzig.com"
drag, startPoint x: 279, startPoint y: 140, endPoint x: 282, endPoint y: 128, distance: 12.2
click at [279, 140] on fieldset "or click here to use a company name Name should be atleast 3 characters or clic…" at bounding box center [312, 149] width 87 height 79
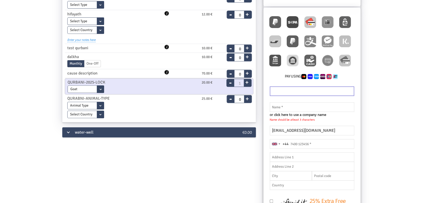
scroll to position [54, 0]
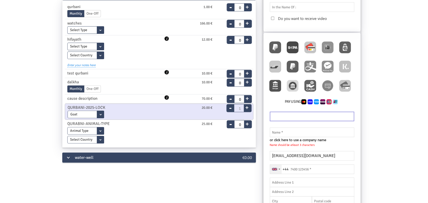
click at [277, 169] on div "United Kingdom +44" at bounding box center [274, 169] width 5 height 3
click at [283, 182] on input "Search" at bounding box center [308, 180] width 76 height 10
type input "india"
click at [280, 200] on span "India" at bounding box center [297, 200] width 36 height 6
click at [305, 171] on input "tel" at bounding box center [312, 169] width 85 height 10
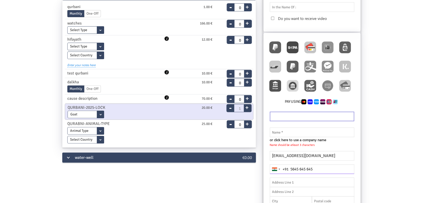
type input "5645 645 645"
click at [288, 132] on input "text" at bounding box center [312, 132] width 85 height 10
click at [282, 155] on input "jivigaxo@forexzig.com" at bounding box center [312, 156] width 85 height 10
click at [279, 133] on input "text" at bounding box center [312, 132] width 85 height 10
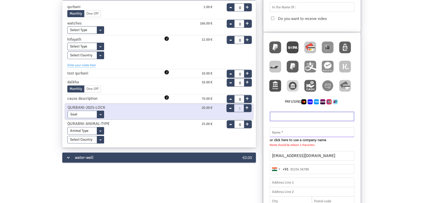
click at [283, 130] on input "text" at bounding box center [312, 132] width 85 height 10
paste input "jivigaxo"
type input "jivigaxo"
click at [404, 127] on div "Relief Projects €0.00 student 120.00 € End Date 03.09.2025 Please enter a valid…" at bounding box center [214, 148] width 403 height 343
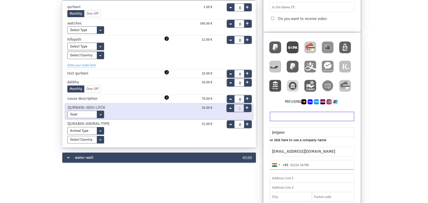
click at [309, 167] on input "tel" at bounding box center [312, 165] width 85 height 10
type input "008089089089"
drag, startPoint x: 311, startPoint y: 162, endPoint x: 292, endPoint y: 162, distance: 18.4
click at [293, 162] on input "008089089089" at bounding box center [312, 165] width 85 height 10
click at [289, 162] on input "008089089089" at bounding box center [312, 165] width 85 height 10
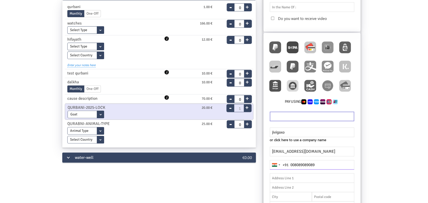
drag, startPoint x: 337, startPoint y: 163, endPoint x: 291, endPoint y: 165, distance: 45.7
click at [291, 165] on input "008089089089" at bounding box center [312, 165] width 85 height 10
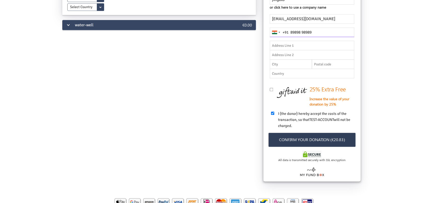
type input "89898 98989"
click at [328, 139] on button "Confirm your donation (€20.83)" at bounding box center [312, 140] width 87 height 14
